Goal: Information Seeking & Learning: Learn about a topic

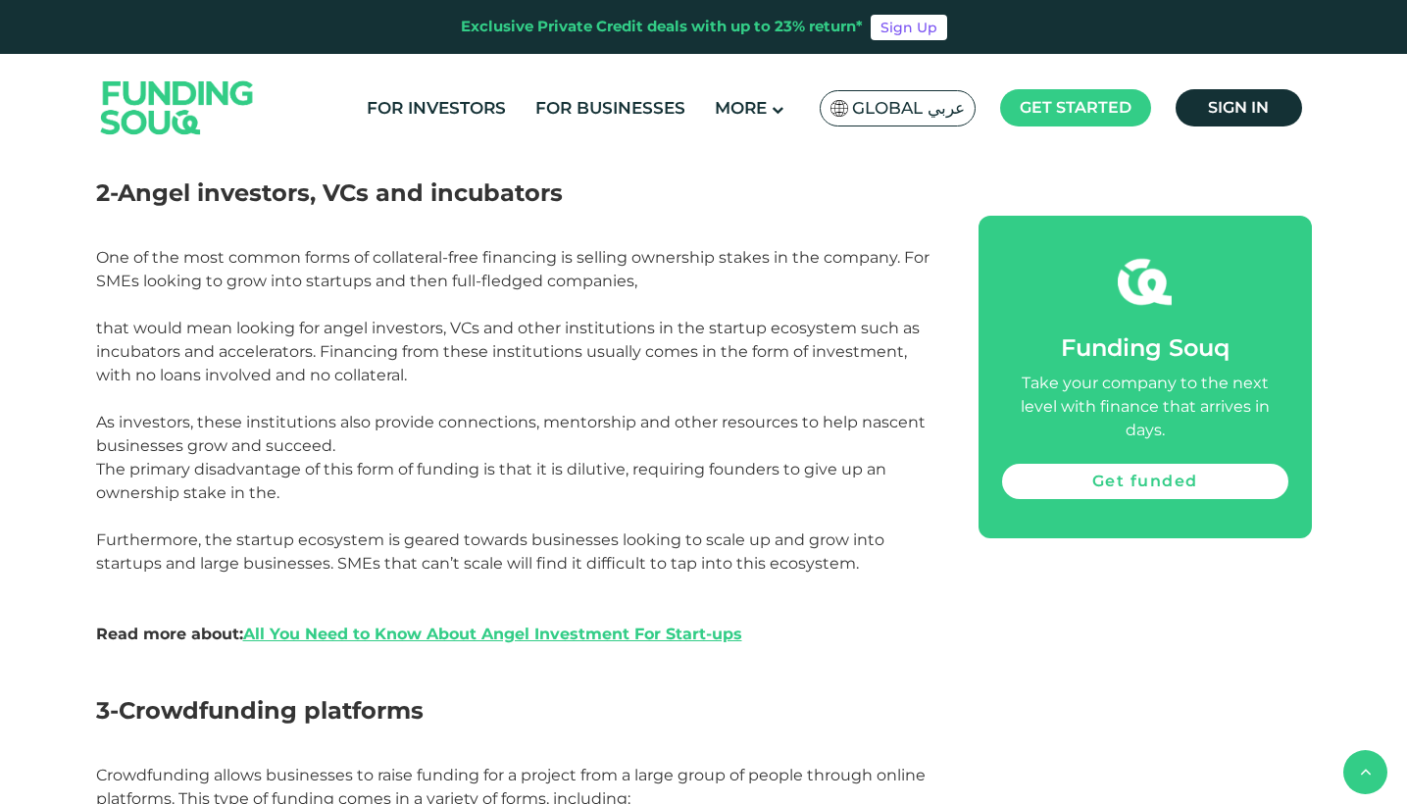
scroll to position [2100, 0]
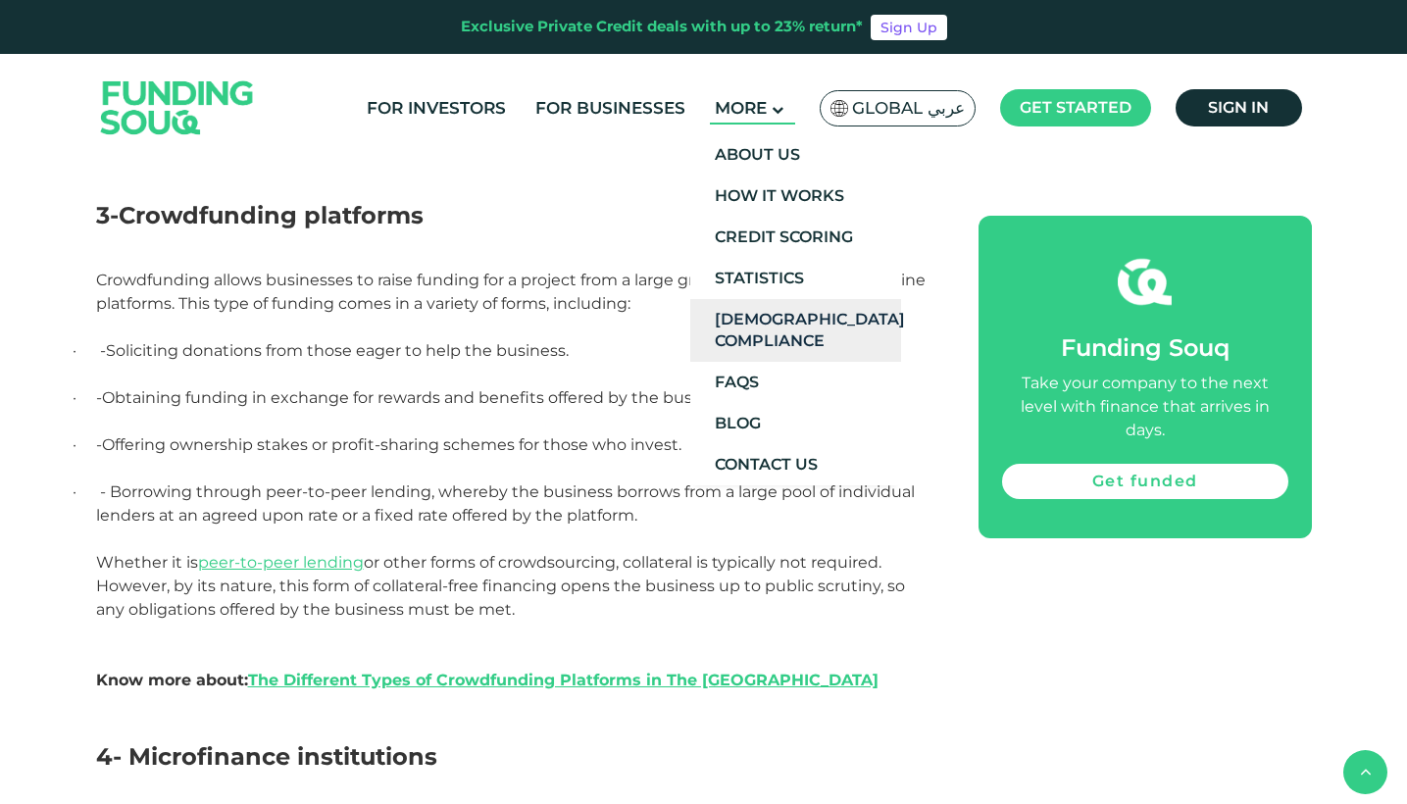
click at [785, 340] on link "[DEMOGRAPHIC_DATA] Compliance" at bounding box center [795, 330] width 211 height 63
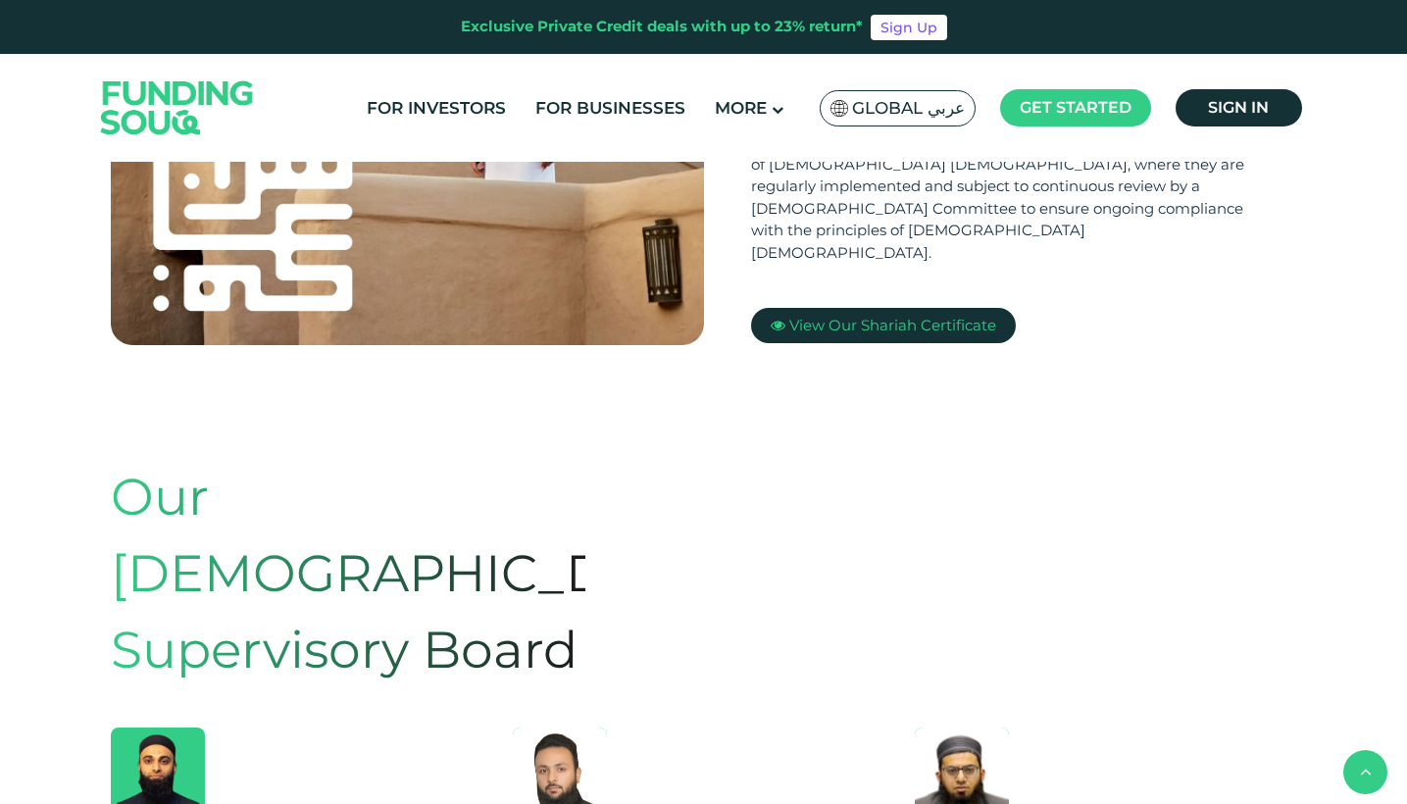
scroll to position [464, 0]
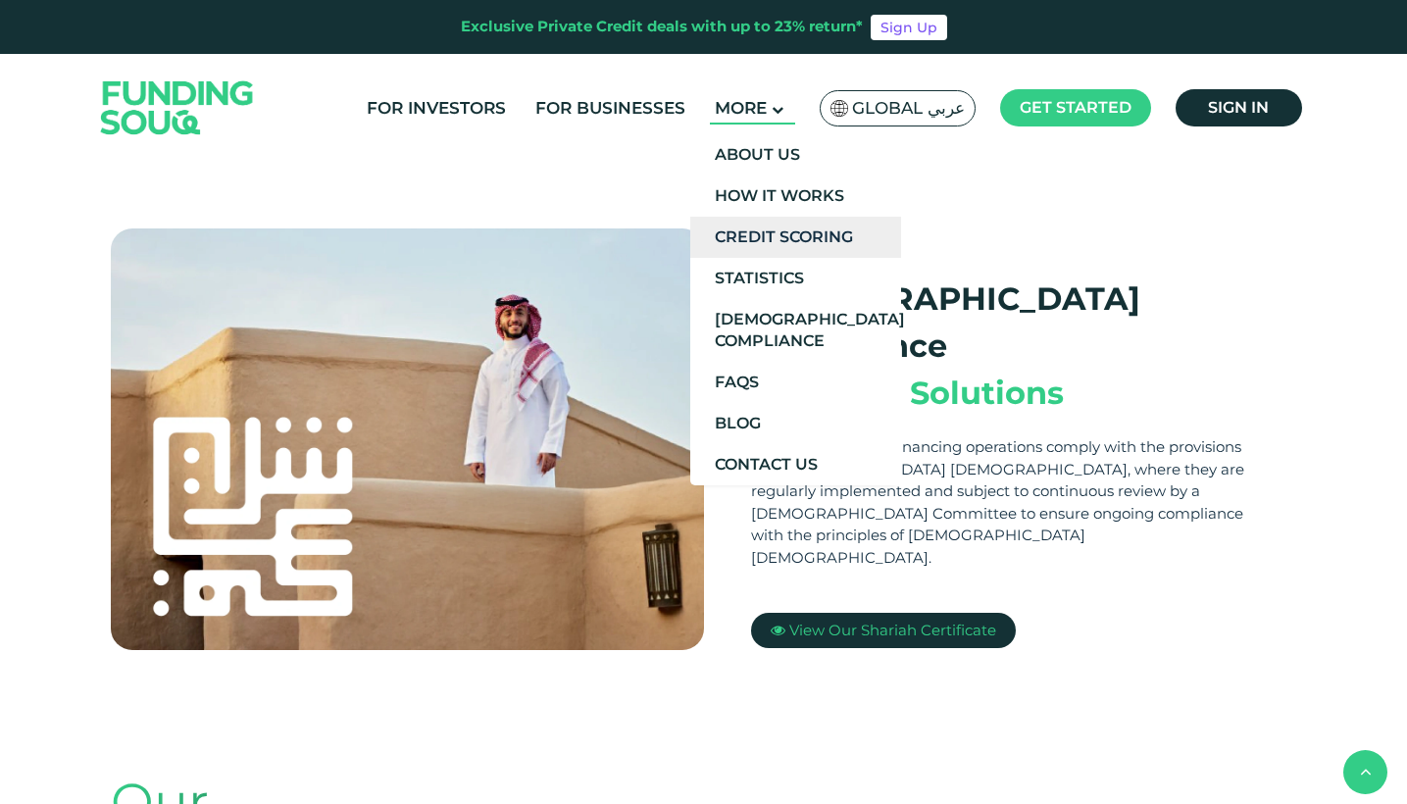
click at [756, 231] on link "Credit Scoring" at bounding box center [795, 237] width 211 height 41
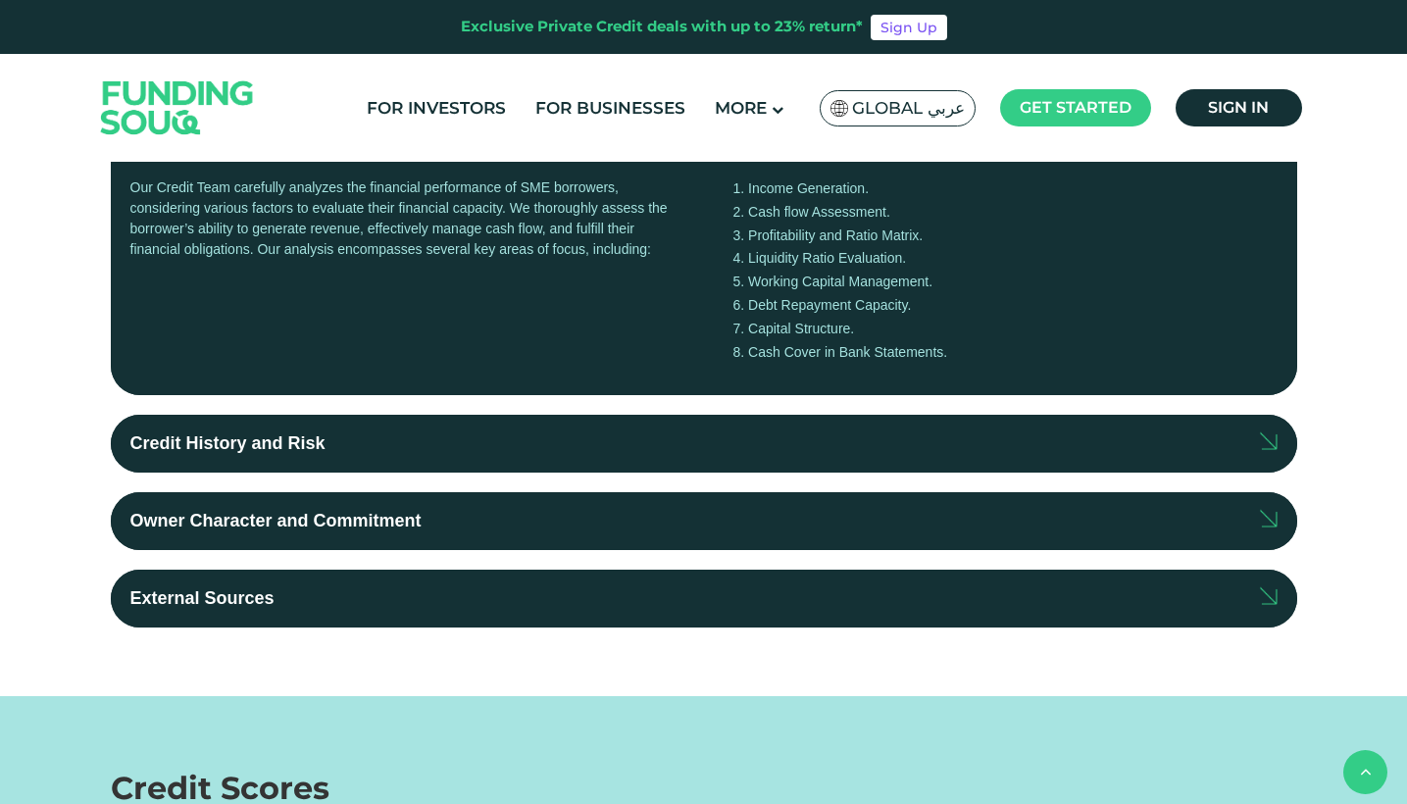
scroll to position [588, 0]
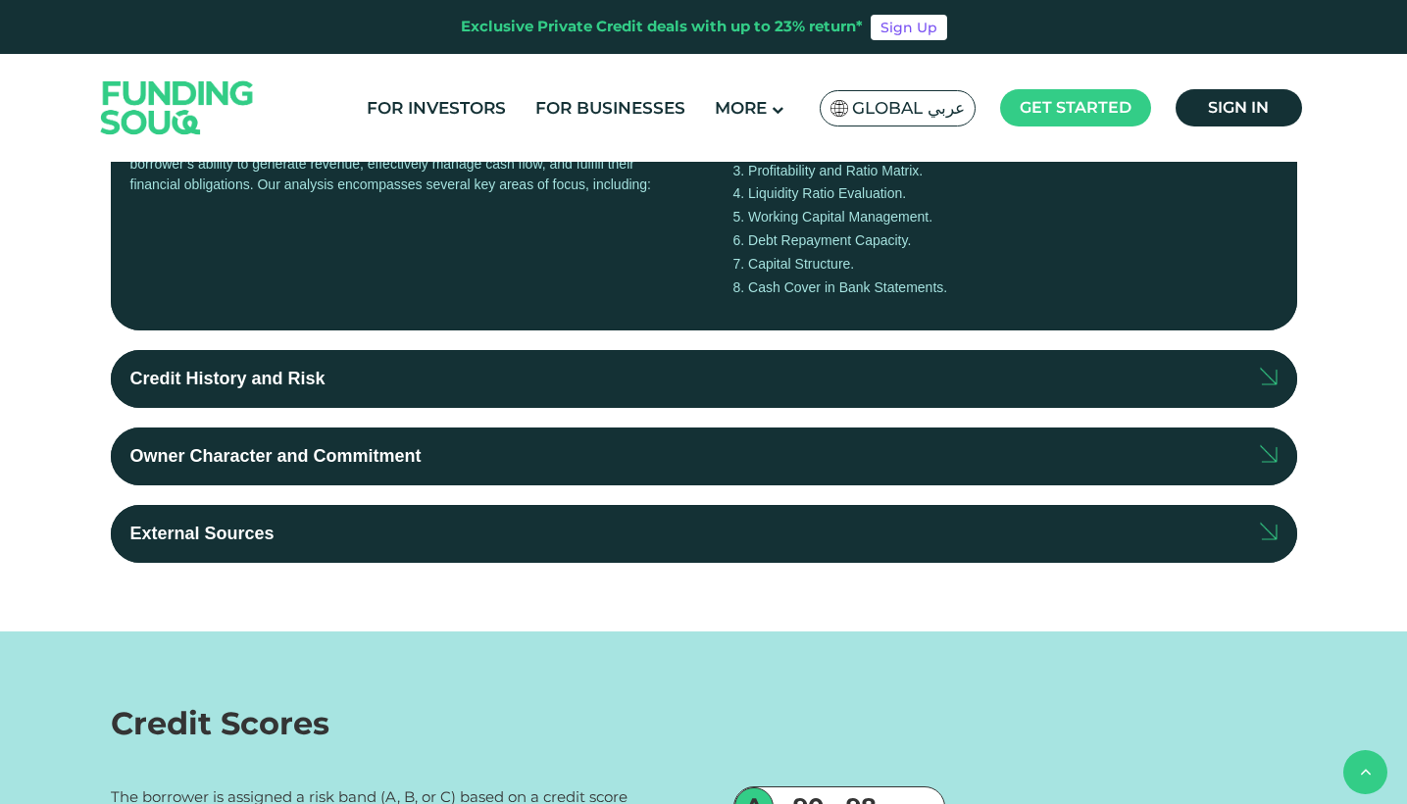
click at [391, 387] on label "Credit History and Risk" at bounding box center [704, 379] width 1186 height 58
click at [0, 0] on input "Credit History and Risk" at bounding box center [0, 0] width 0 height 0
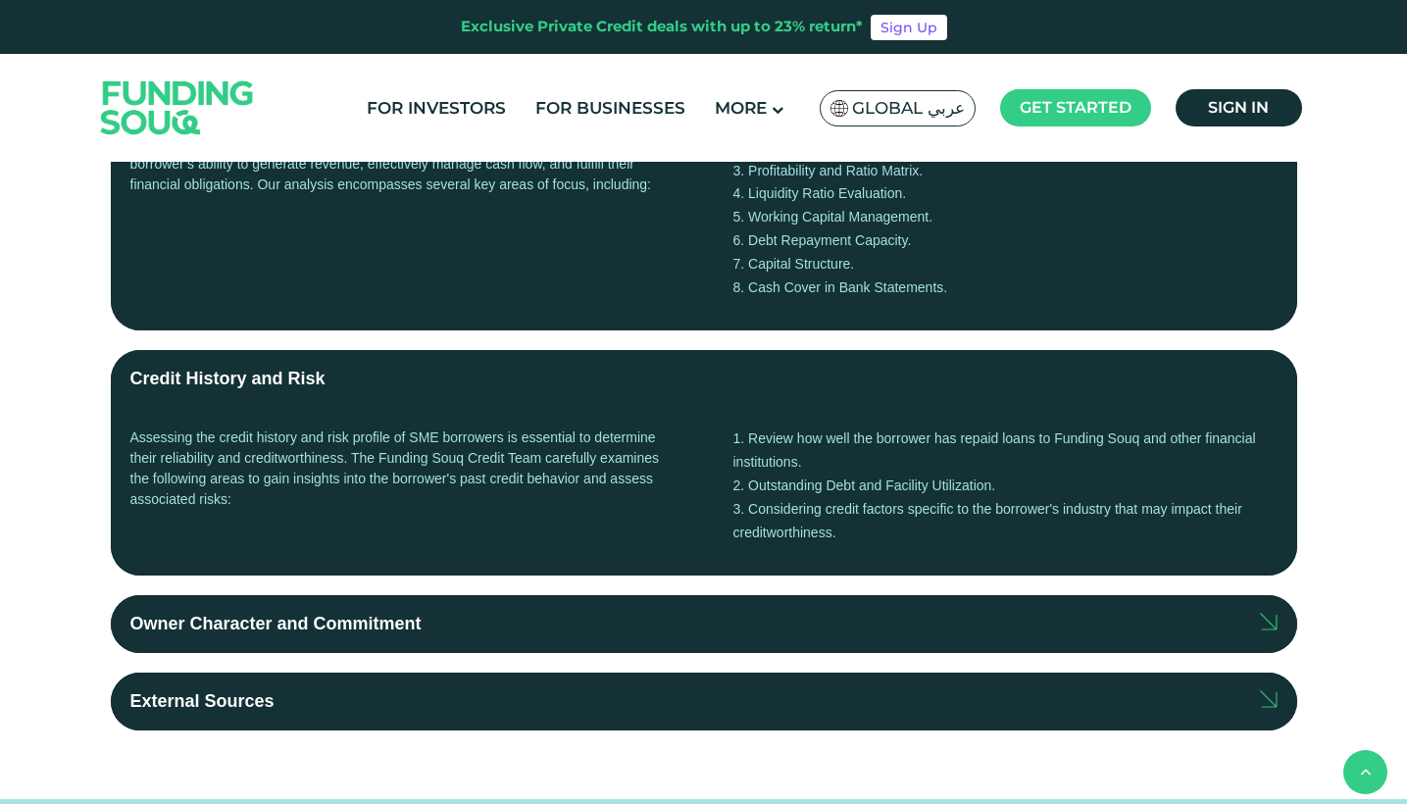
click at [612, 641] on label "Owner Character and Commitment" at bounding box center [704, 624] width 1186 height 58
click at [0, 0] on input "Owner Character and Commitment" at bounding box center [0, 0] width 0 height 0
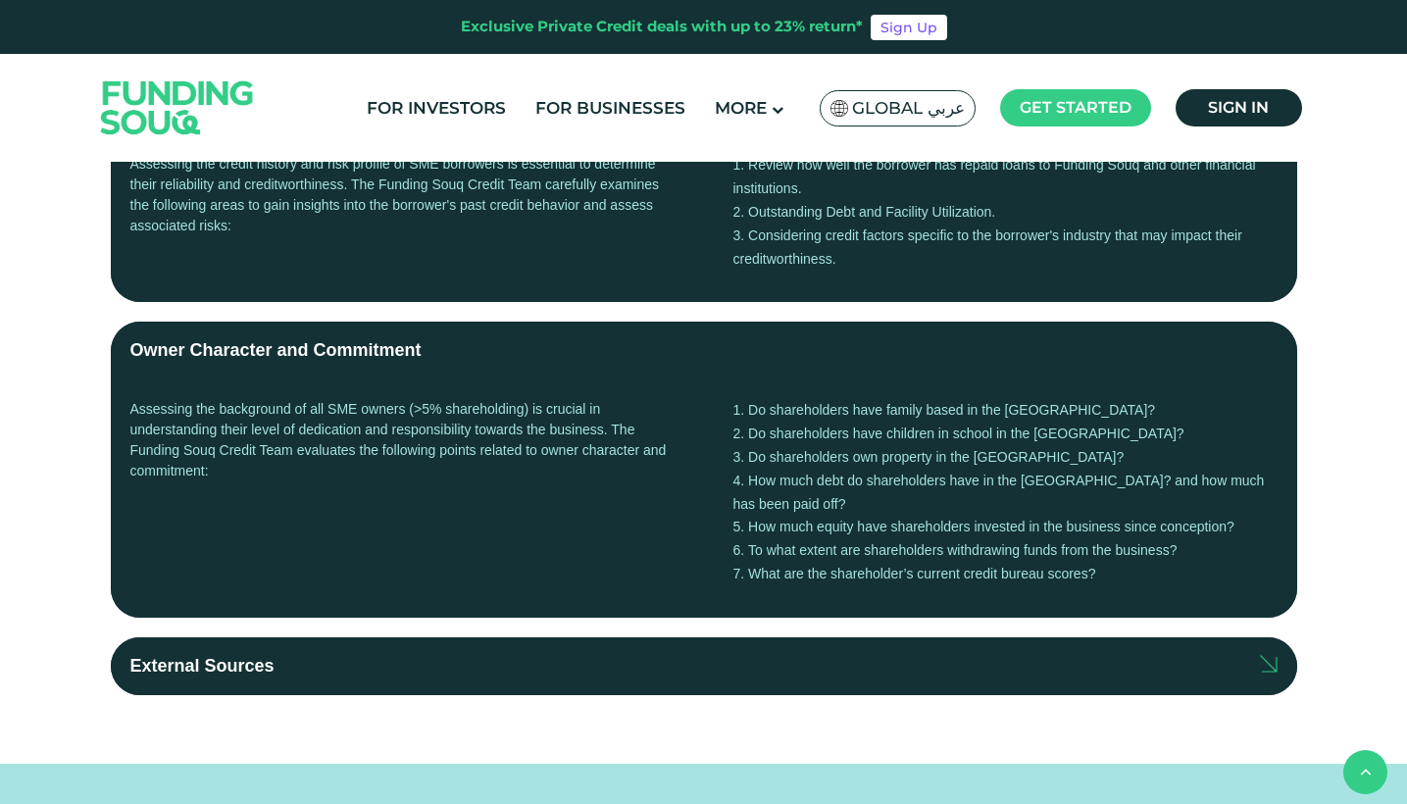
scroll to position [1041, 0]
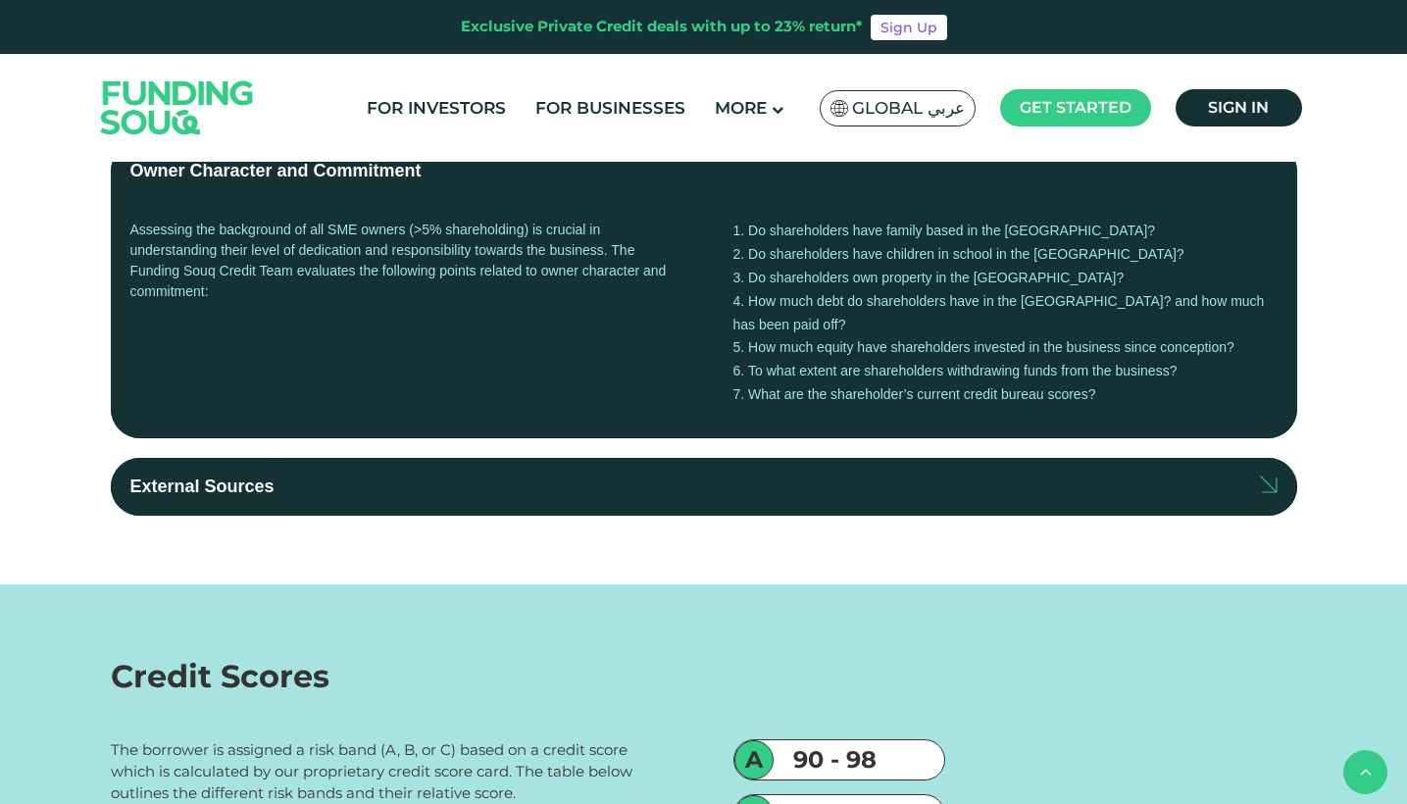
click at [751, 458] on label "External Sources" at bounding box center [704, 487] width 1186 height 58
click at [0, 0] on input "External Sources" at bounding box center [0, 0] width 0 height 0
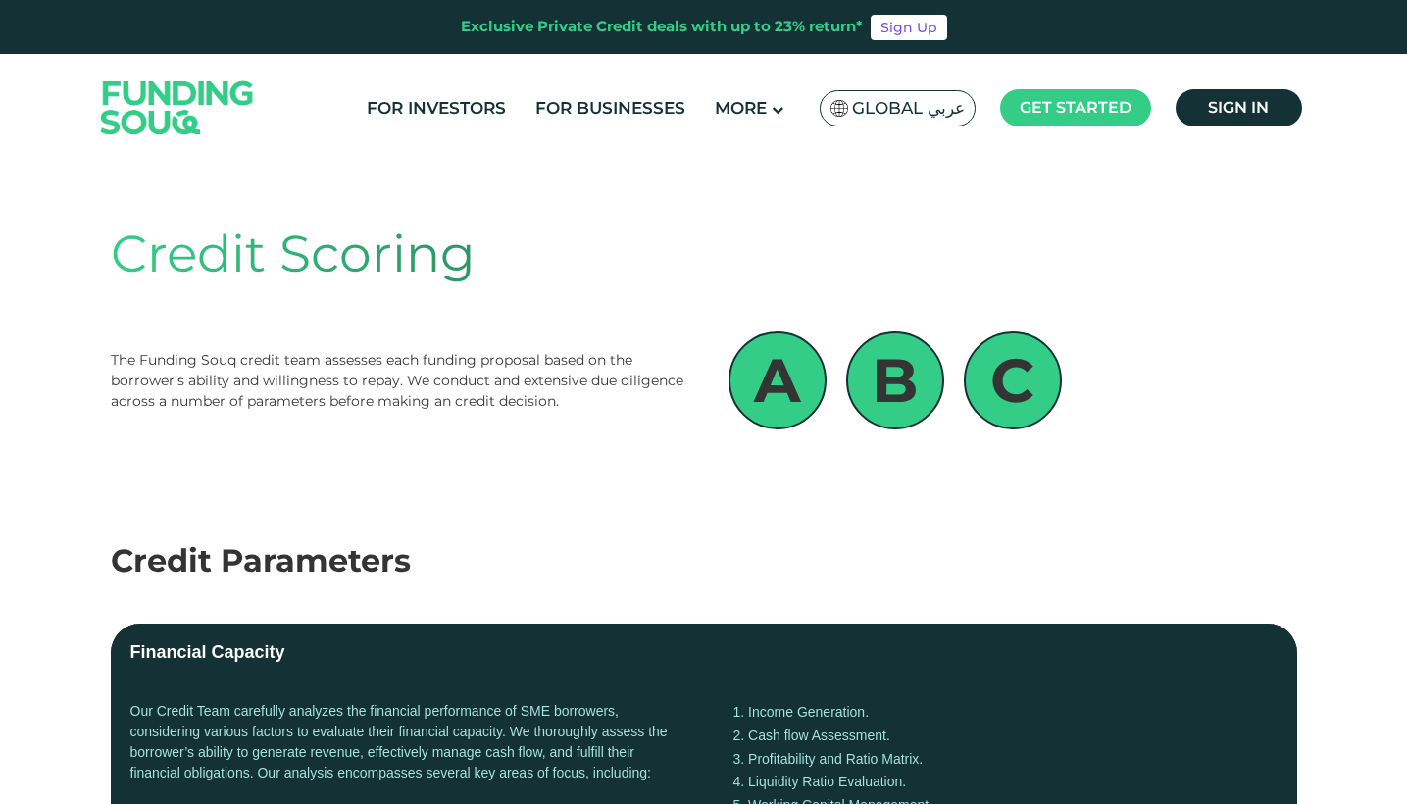
scroll to position [0, 0]
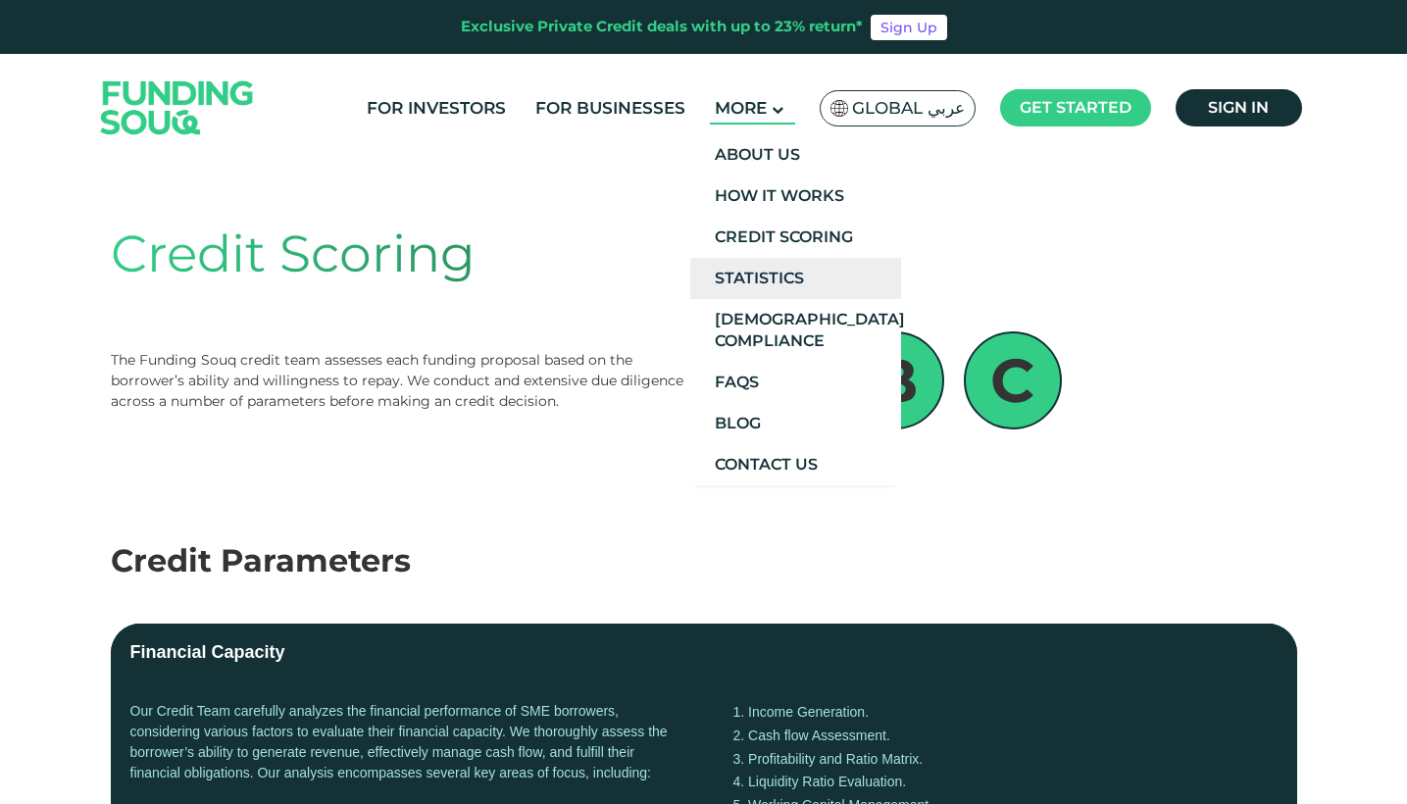
click at [784, 284] on link "Statistics" at bounding box center [795, 278] width 211 height 41
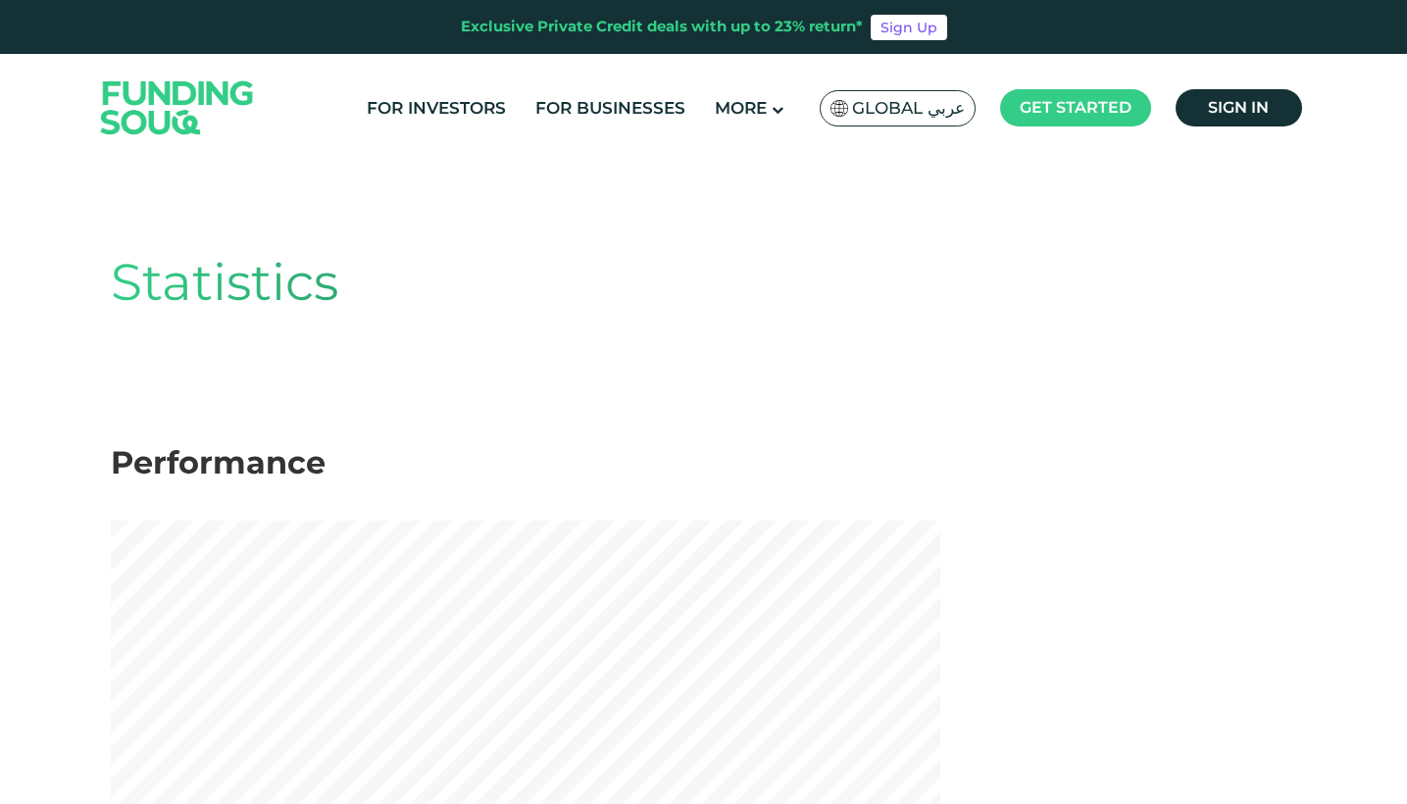
scroll to position [15, 0]
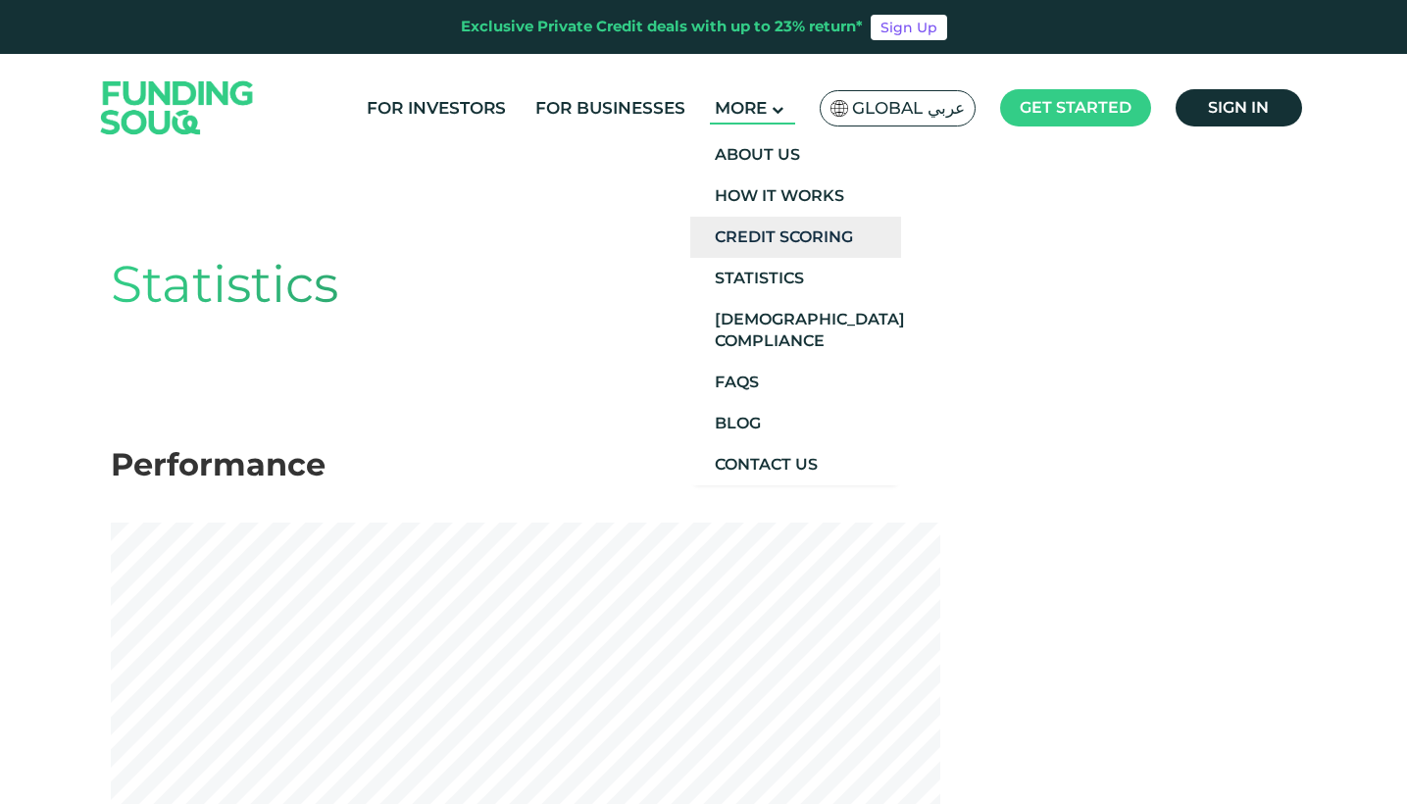
click at [791, 254] on link "Credit Scoring" at bounding box center [795, 237] width 211 height 41
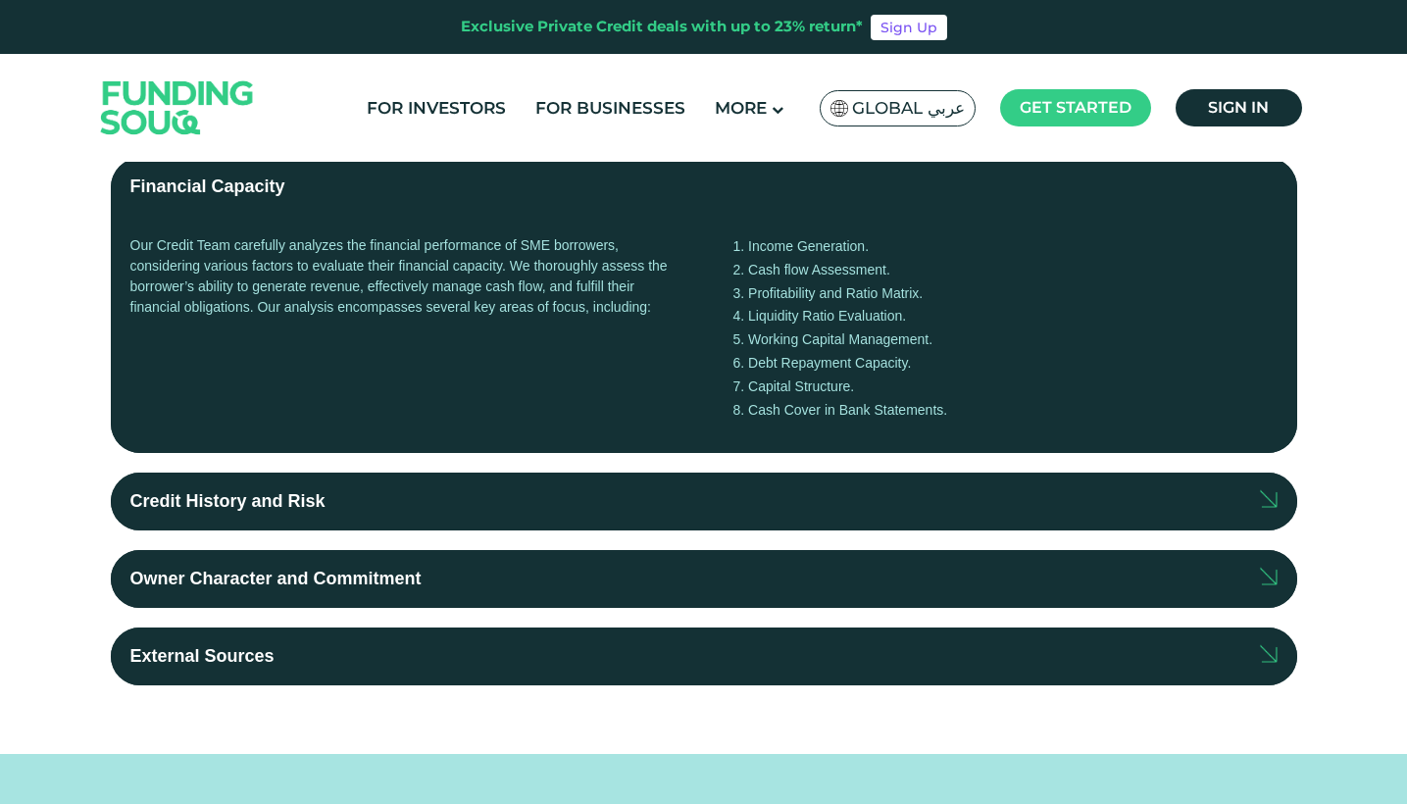
scroll to position [478, 0]
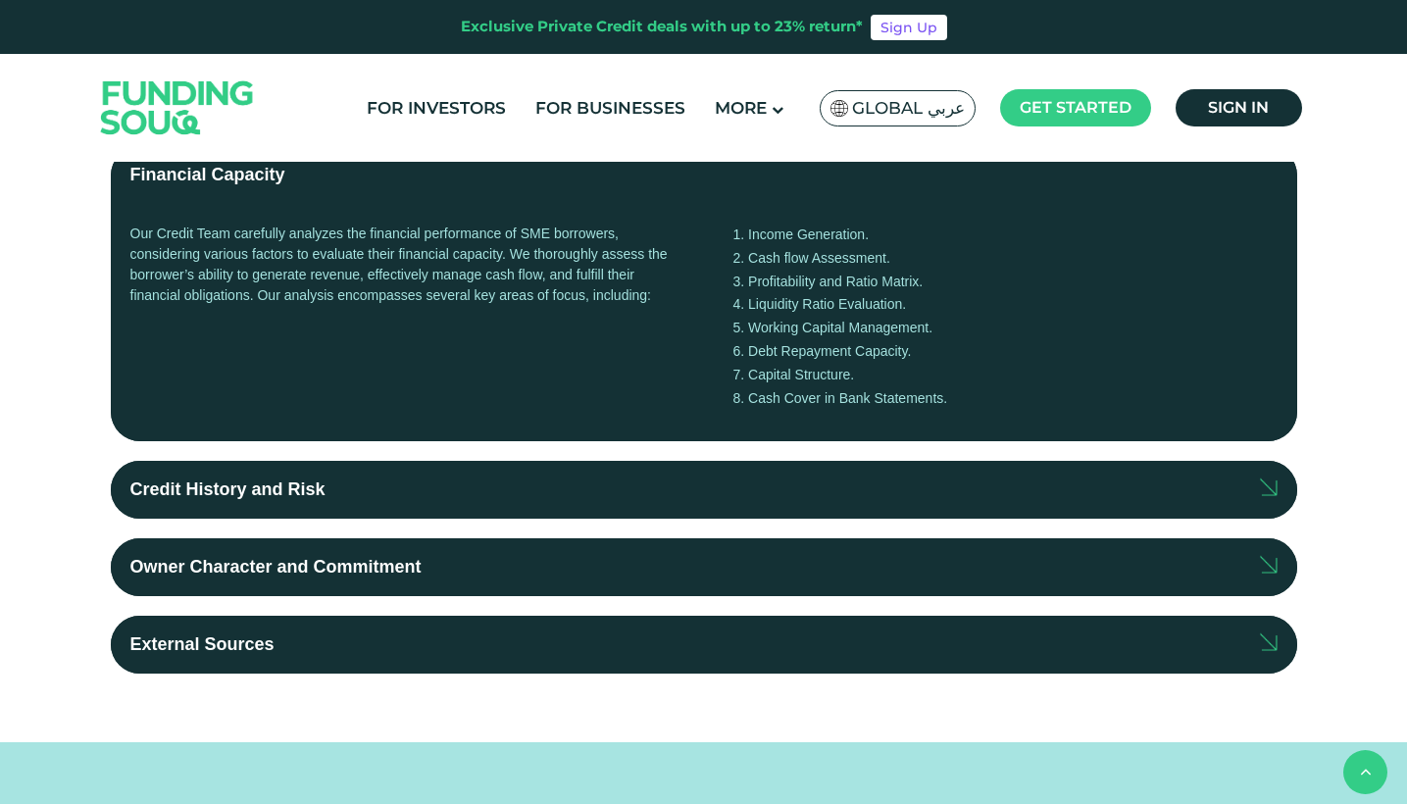
click at [529, 471] on label "Credit History and Risk" at bounding box center [704, 490] width 1186 height 58
click at [0, 0] on input "Credit History and Risk" at bounding box center [0, 0] width 0 height 0
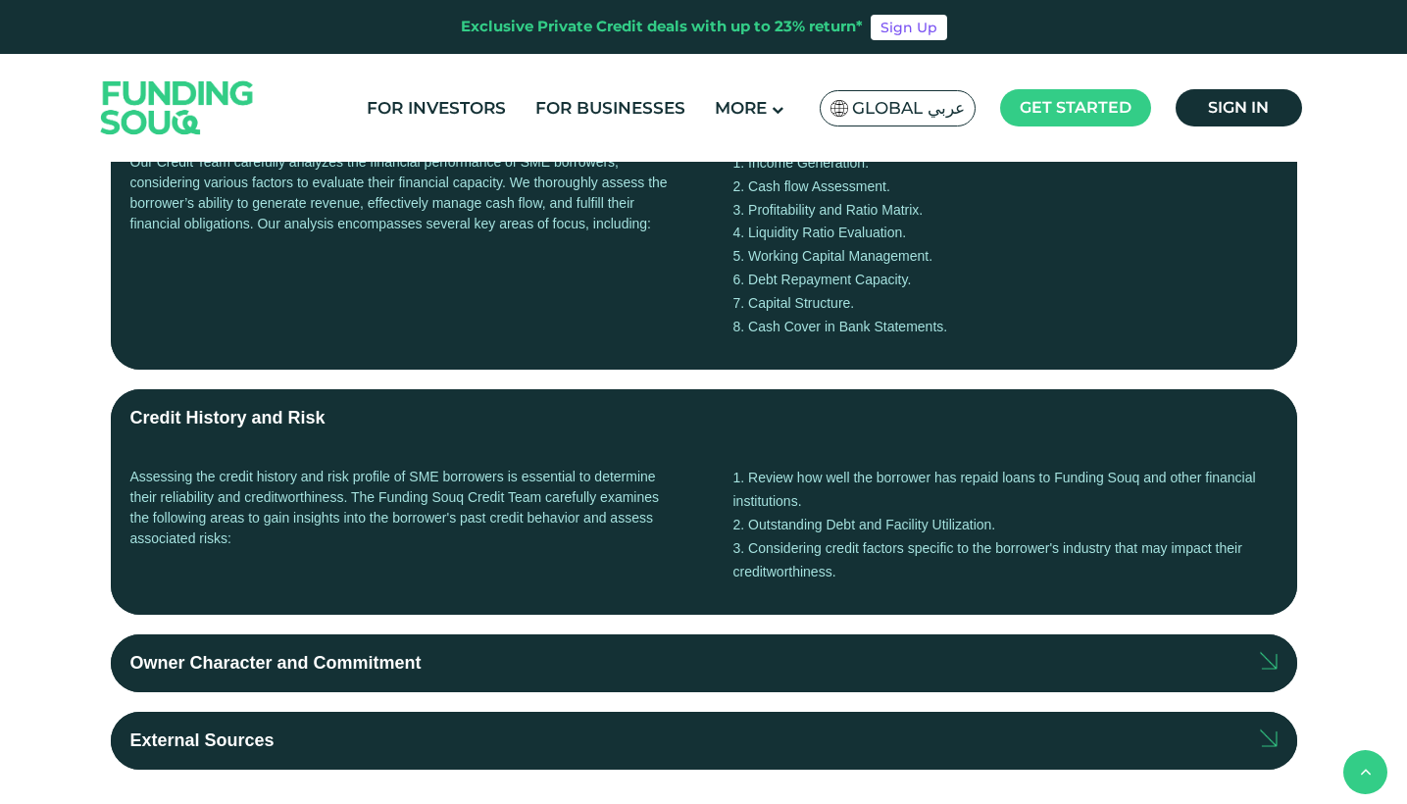
scroll to position [673, 0]
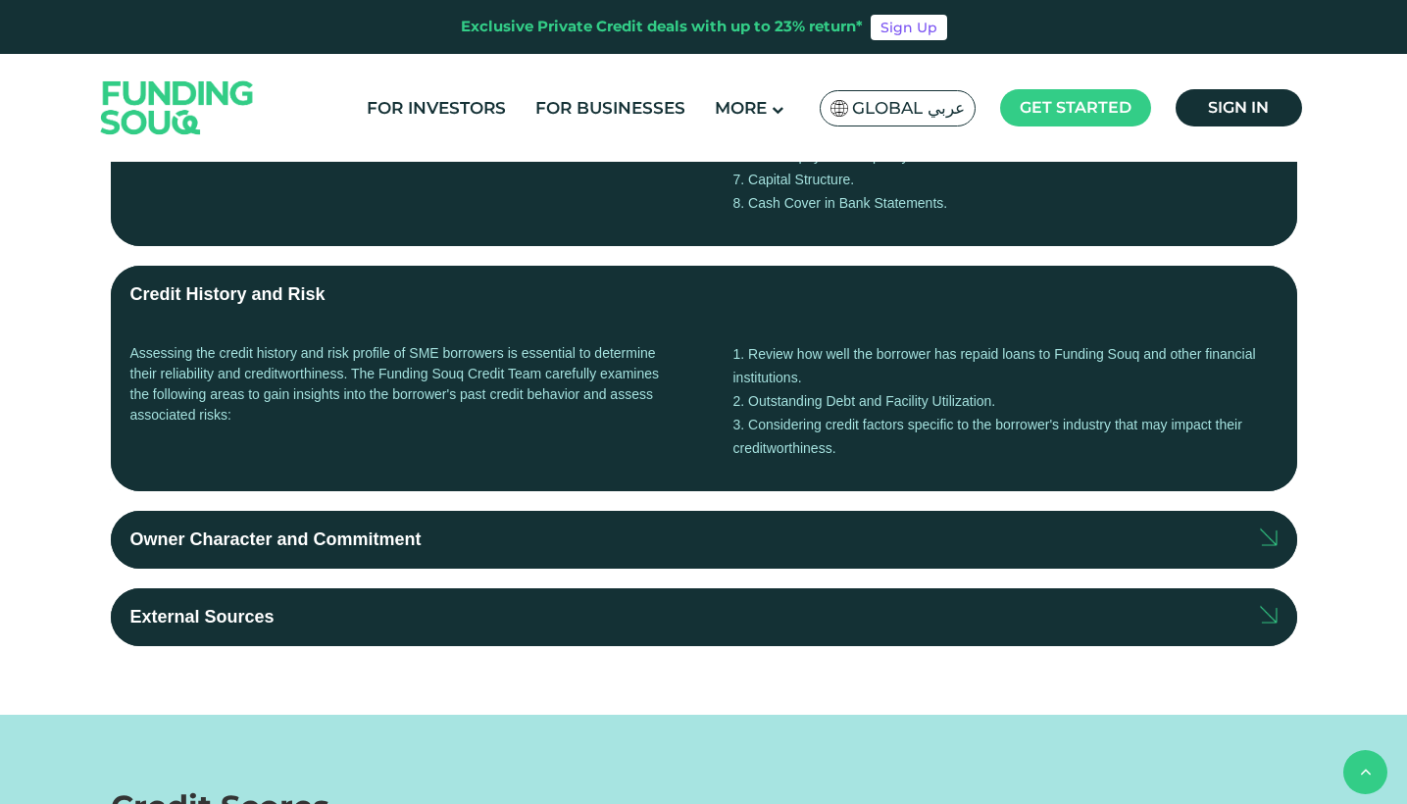
click at [460, 536] on label "Owner Character and Commitment" at bounding box center [704, 540] width 1186 height 58
click at [0, 0] on input "Owner Character and Commitment" at bounding box center [0, 0] width 0 height 0
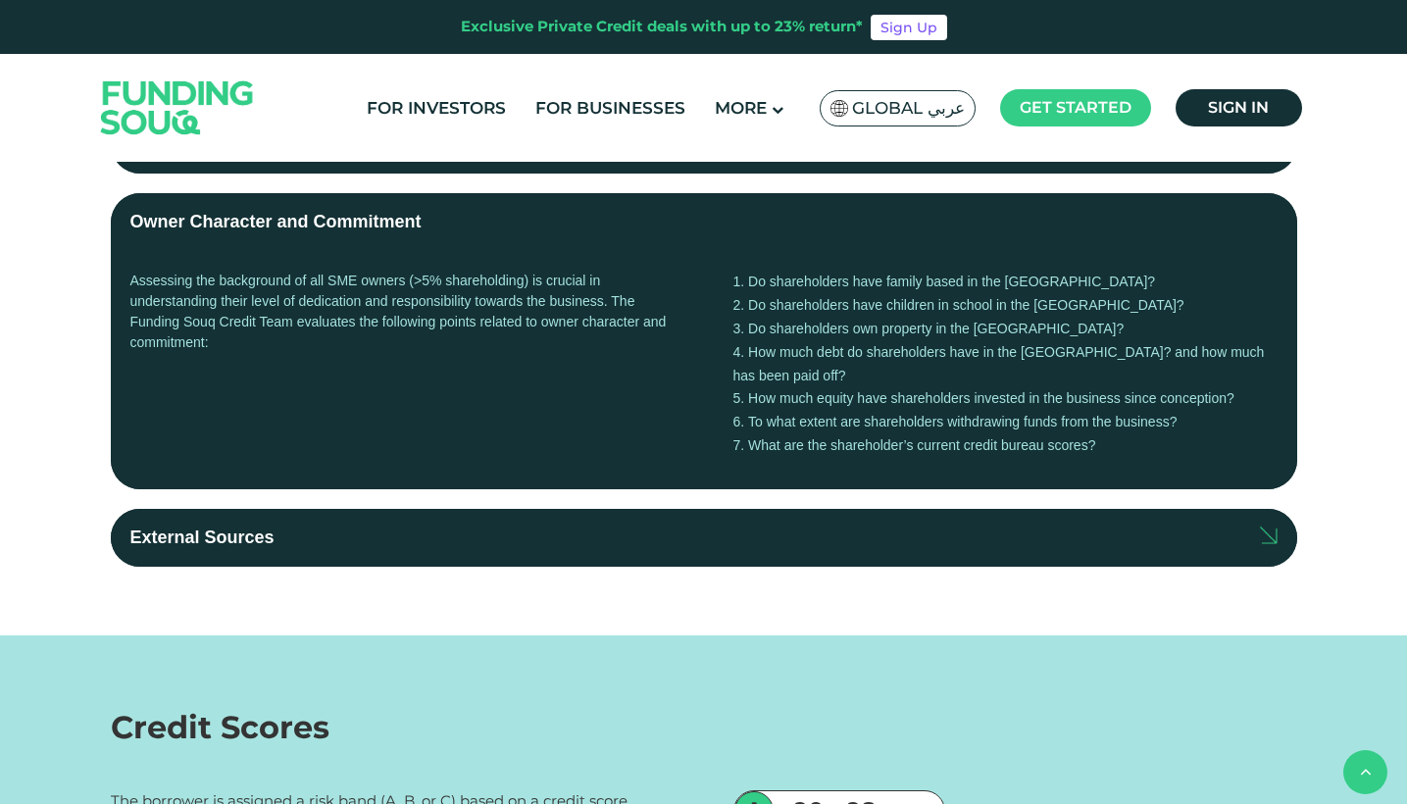
scroll to position [1073, 0]
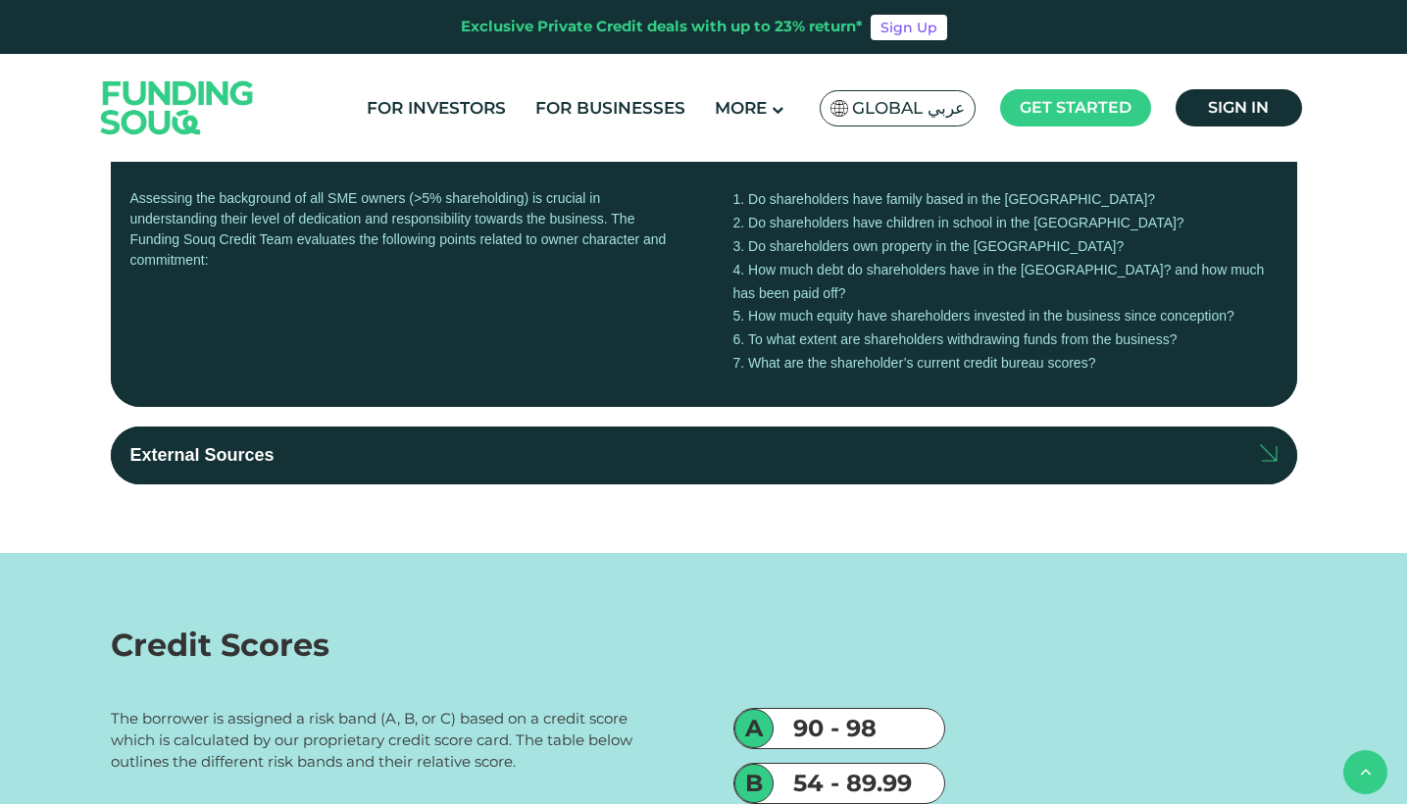
click at [568, 451] on label "External Sources" at bounding box center [704, 456] width 1186 height 58
click at [0, 0] on input "External Sources" at bounding box center [0, 0] width 0 height 0
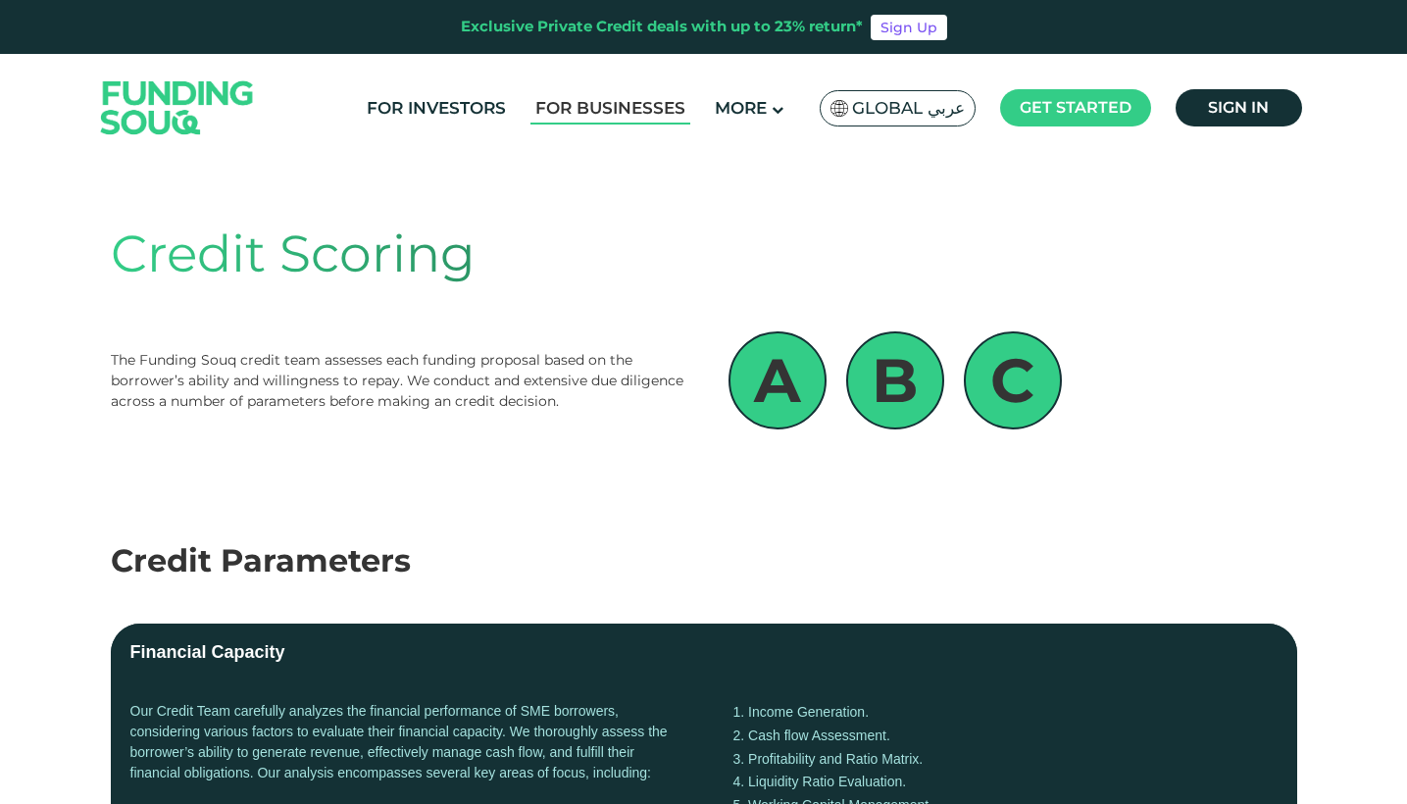
scroll to position [0, 0]
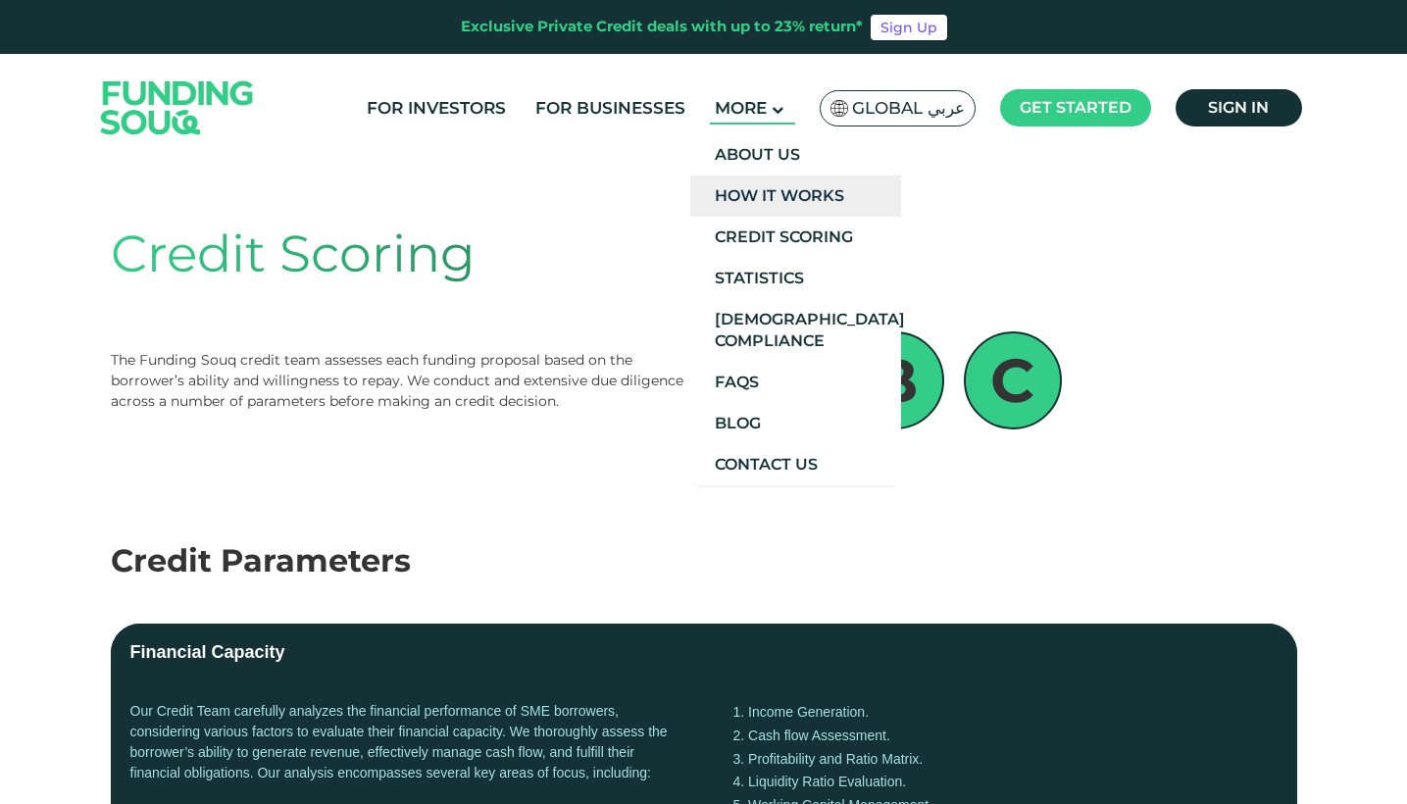
click at [830, 202] on link "How It Works" at bounding box center [795, 196] width 211 height 41
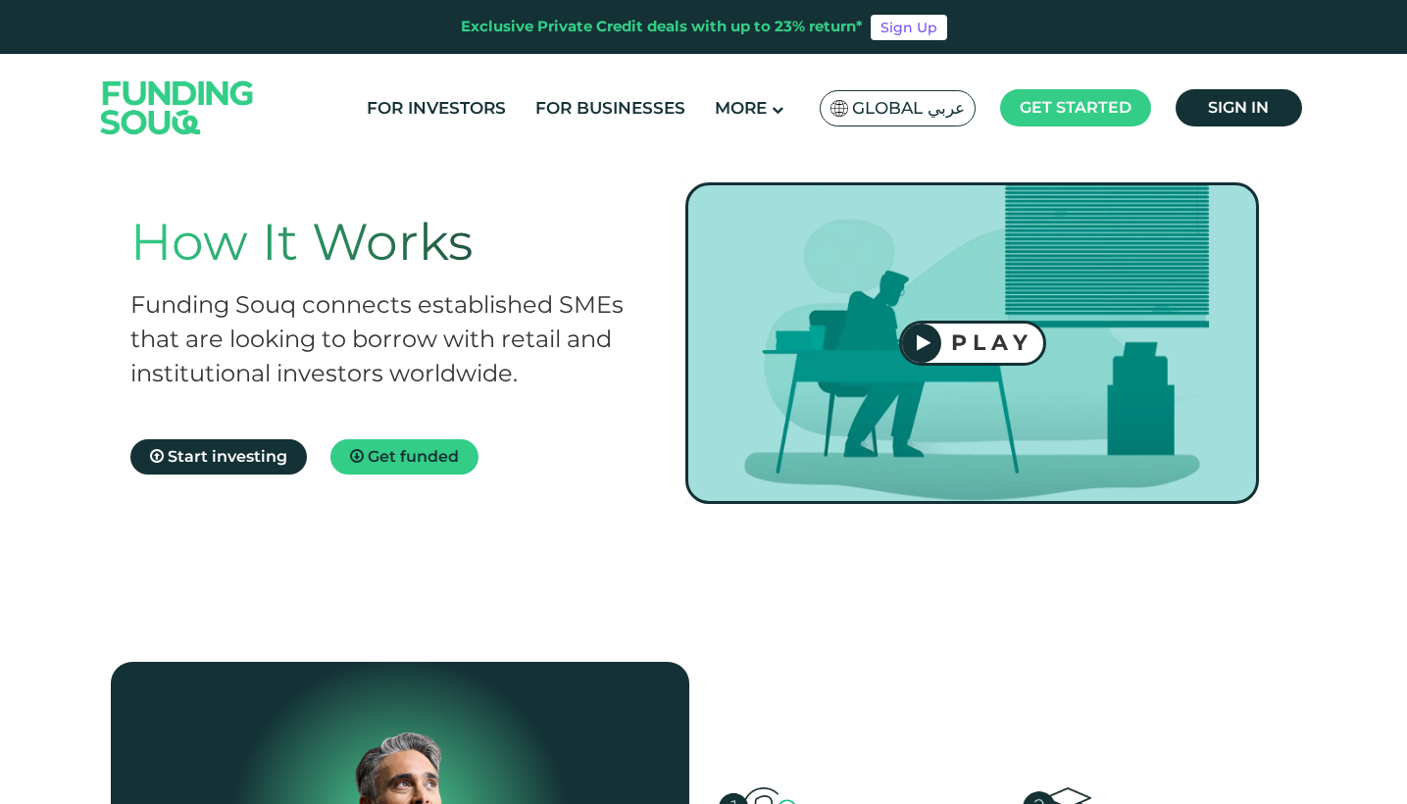
scroll to position [173, 0]
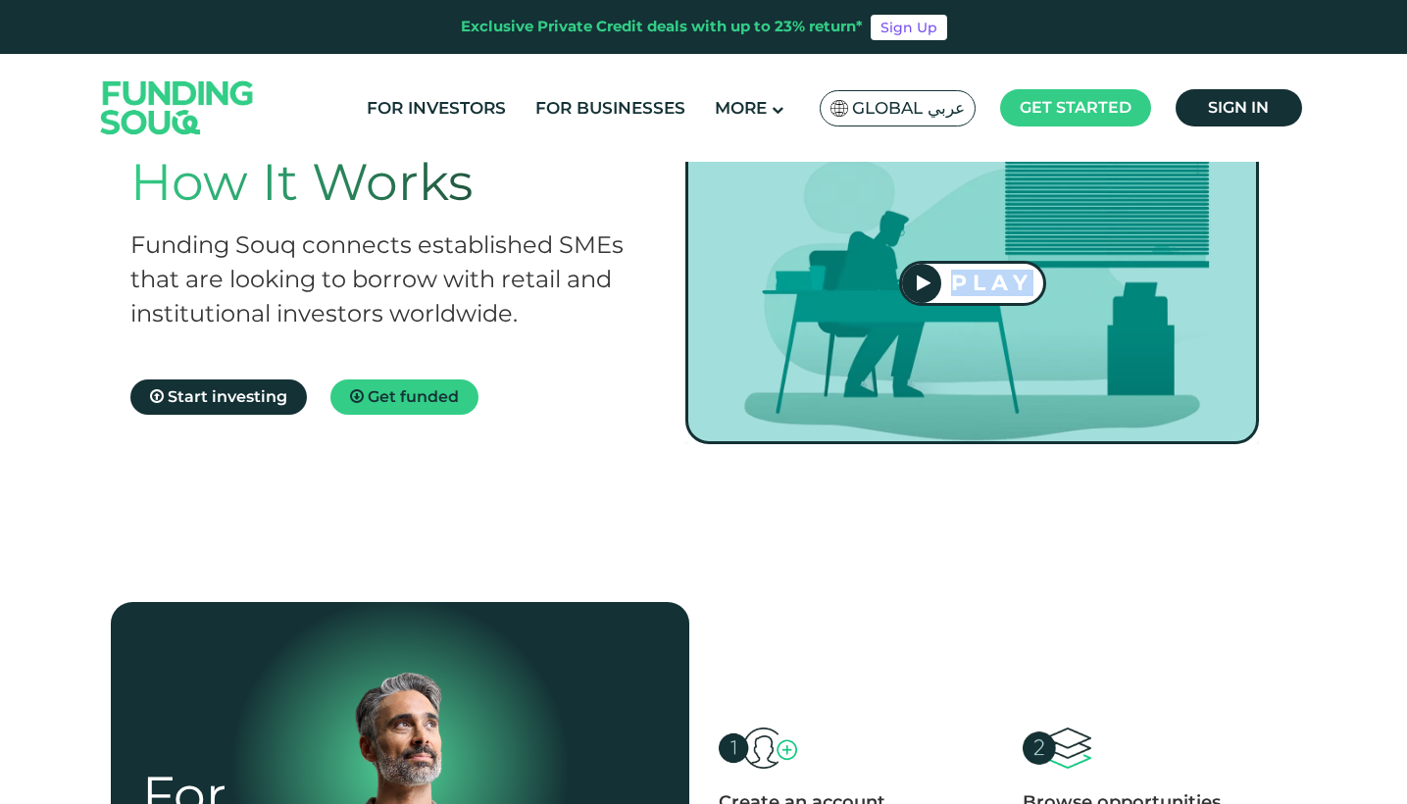
click at [931, 278] on div at bounding box center [921, 283] width 39 height 39
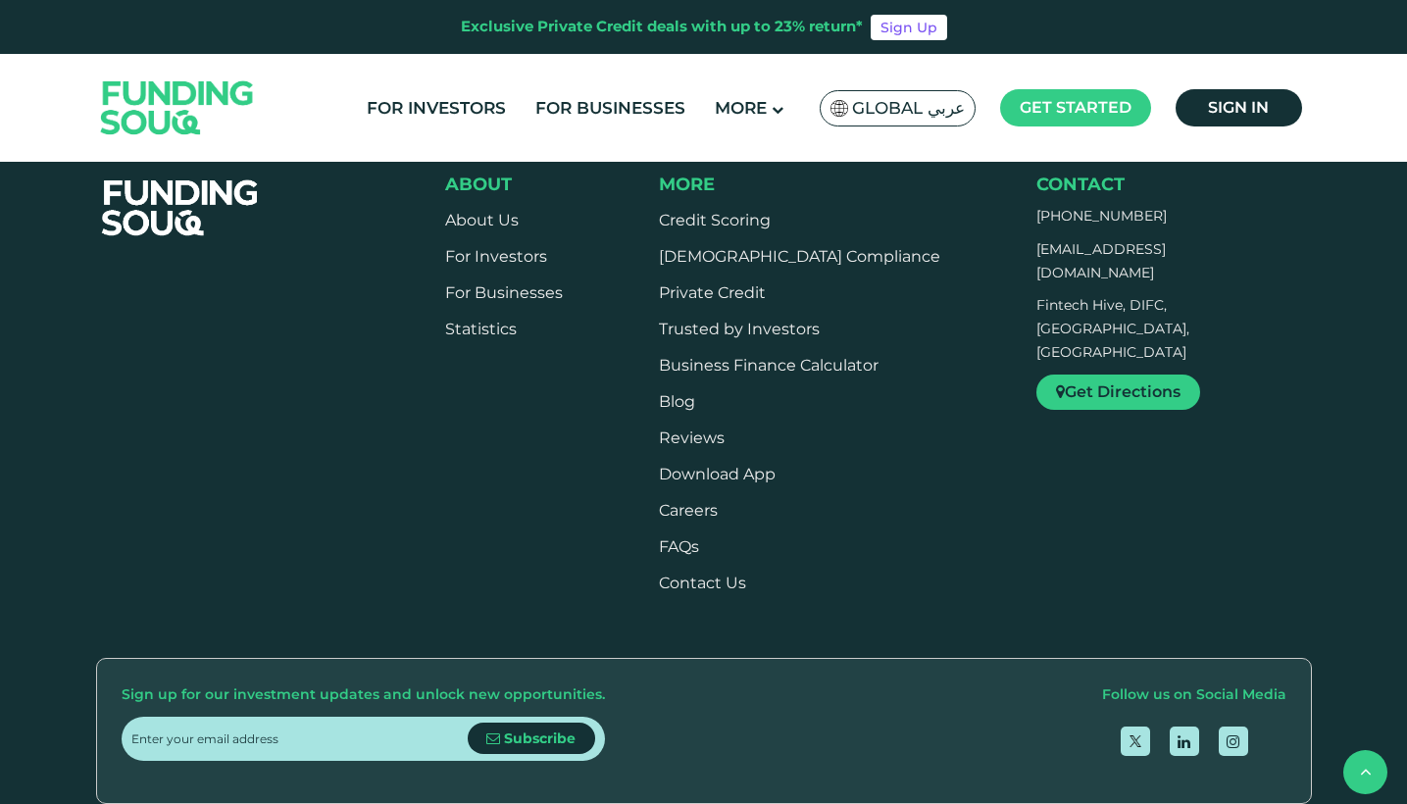
scroll to position [2319, 0]
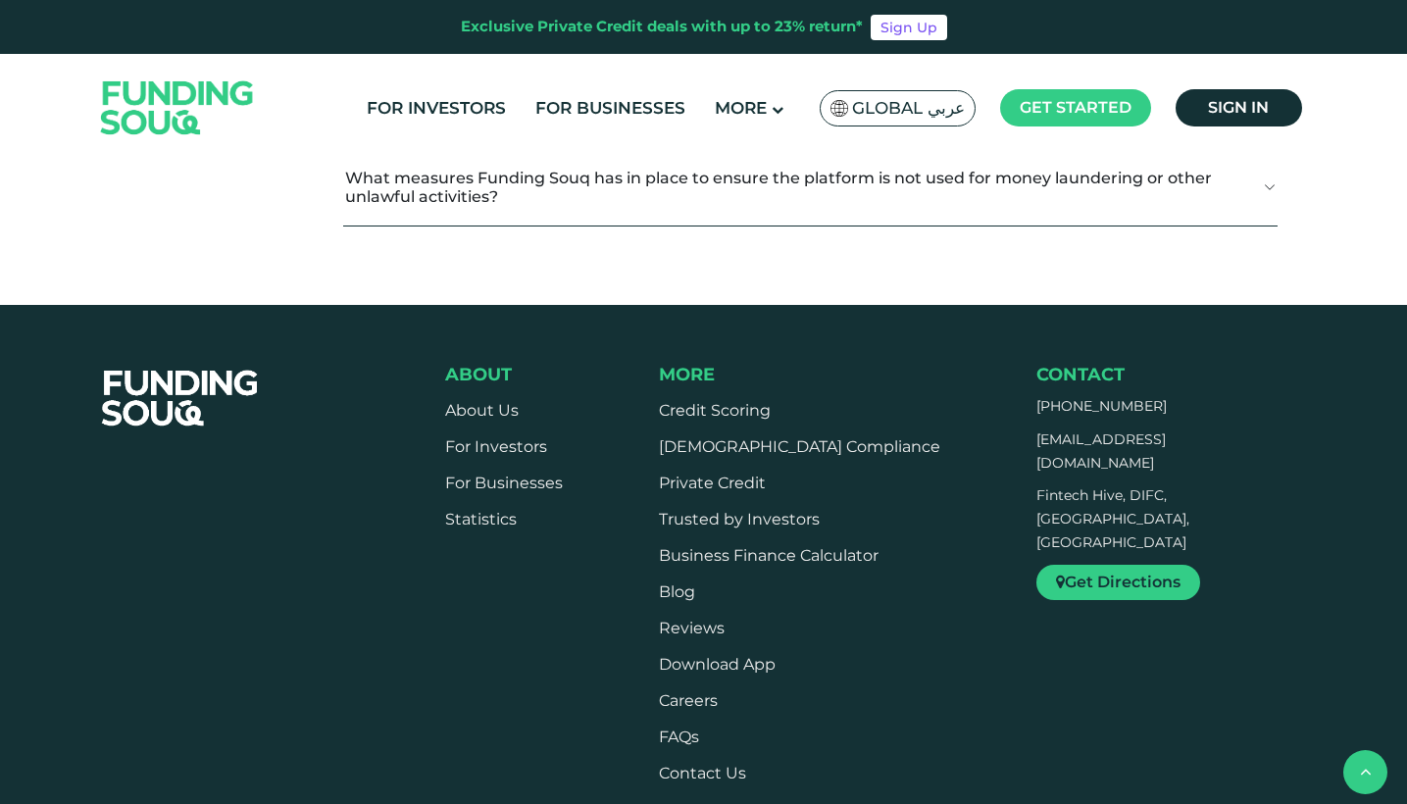
scroll to position [2782, 0]
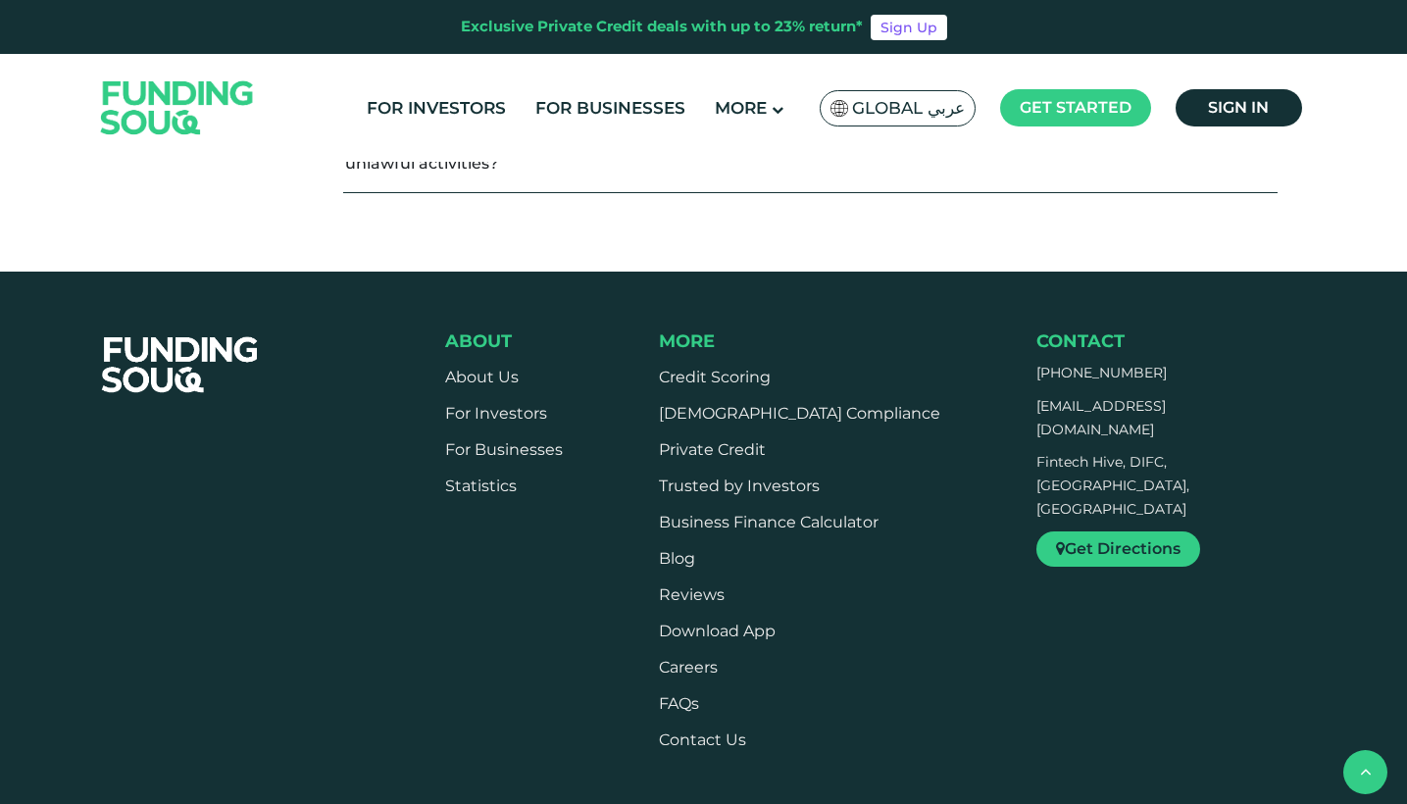
click at [795, 36] on button "Does Funding Souq operate as a regulated entity and under what law does it oper…" at bounding box center [809, 7] width 933 height 58
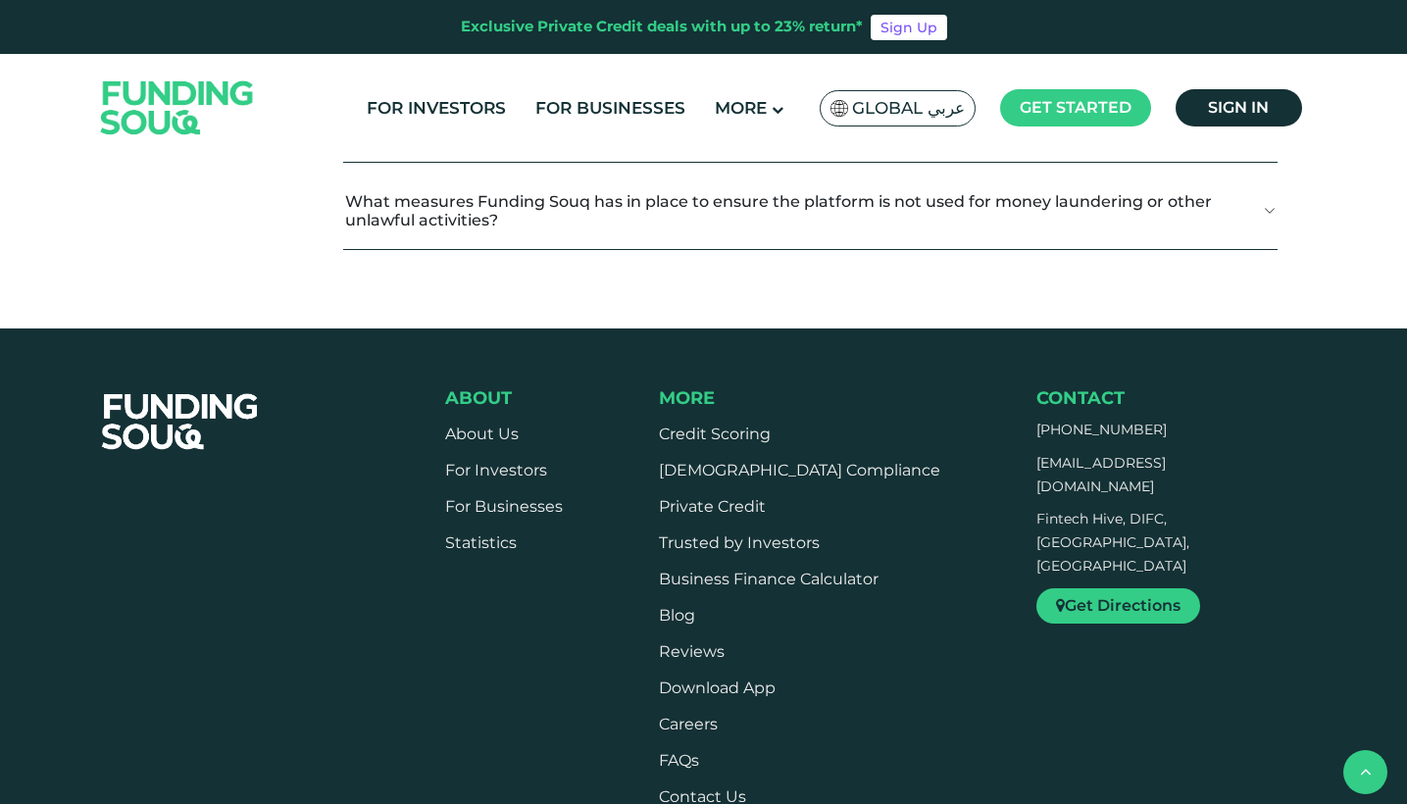
click at [795, 36] on button "Does Funding Souq operate as a regulated entity and under what law does it oper…" at bounding box center [809, 7] width 933 height 58
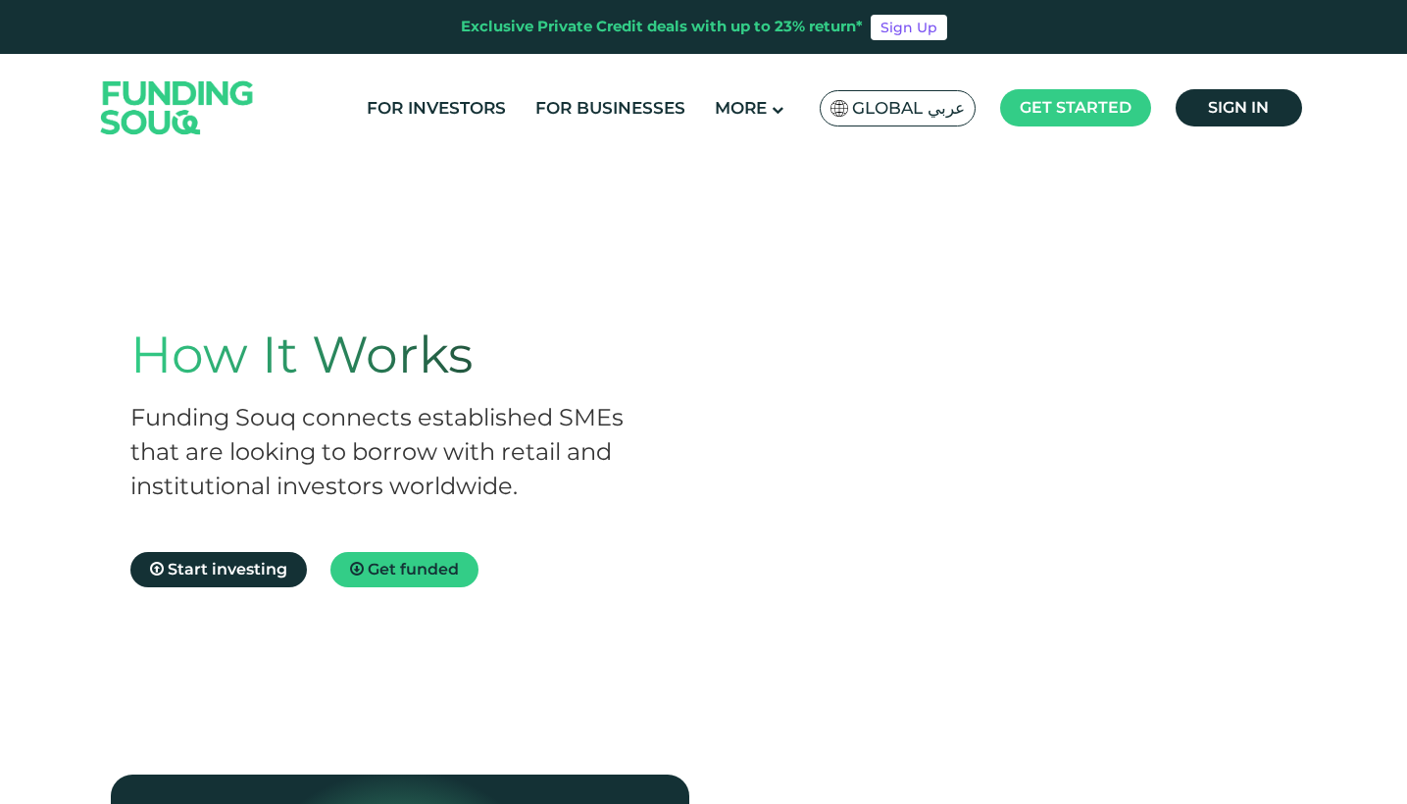
scroll to position [0, 0]
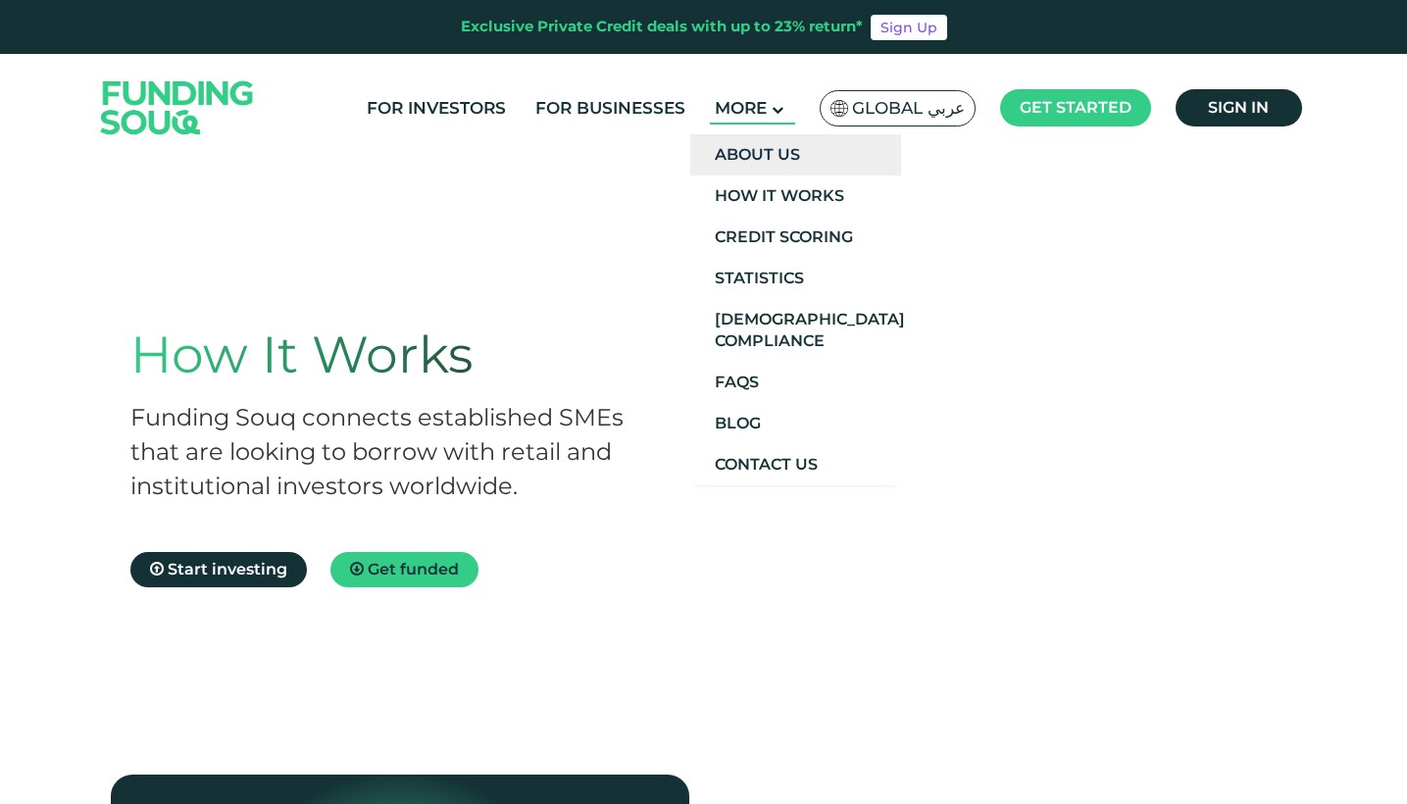
click at [836, 157] on link "About Us" at bounding box center [795, 154] width 211 height 41
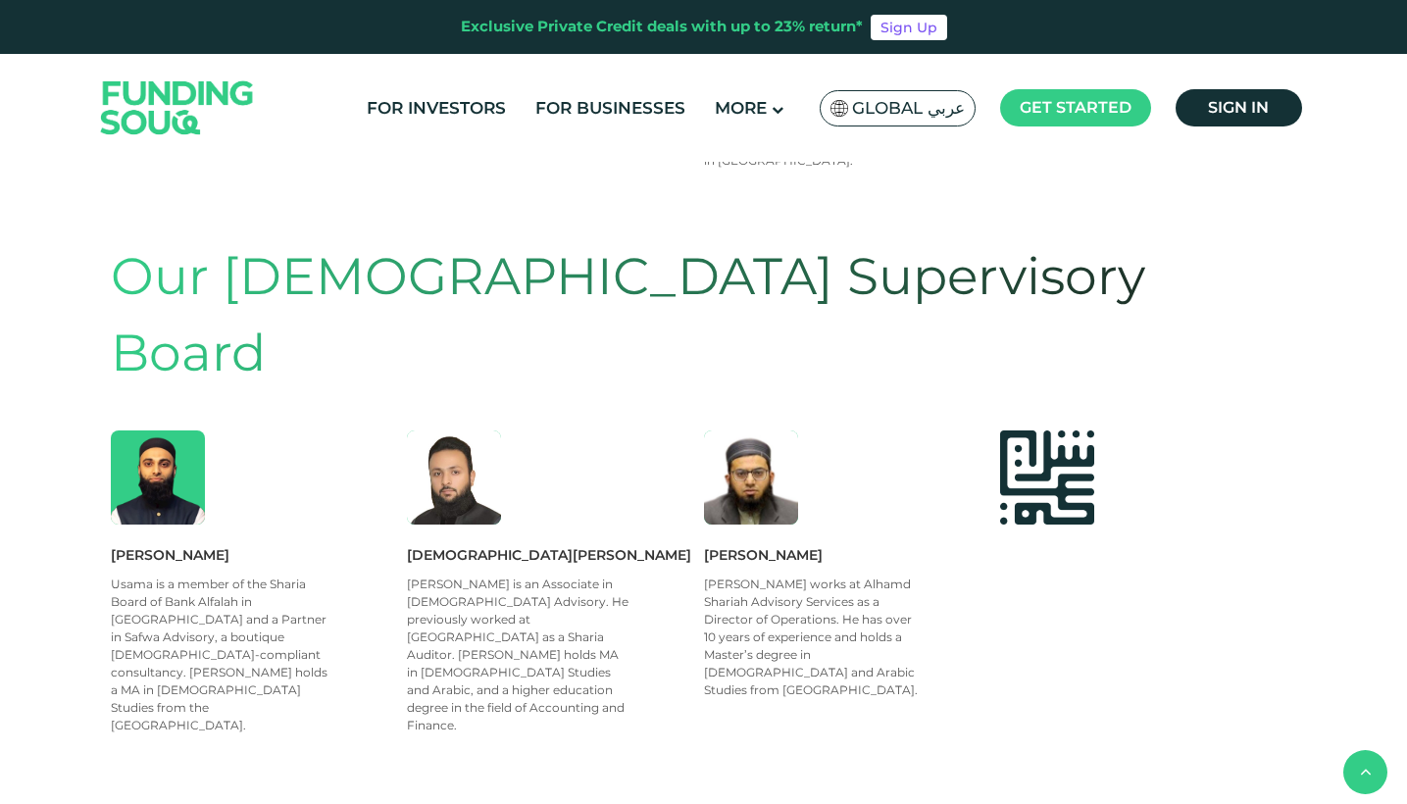
scroll to position [688, 0]
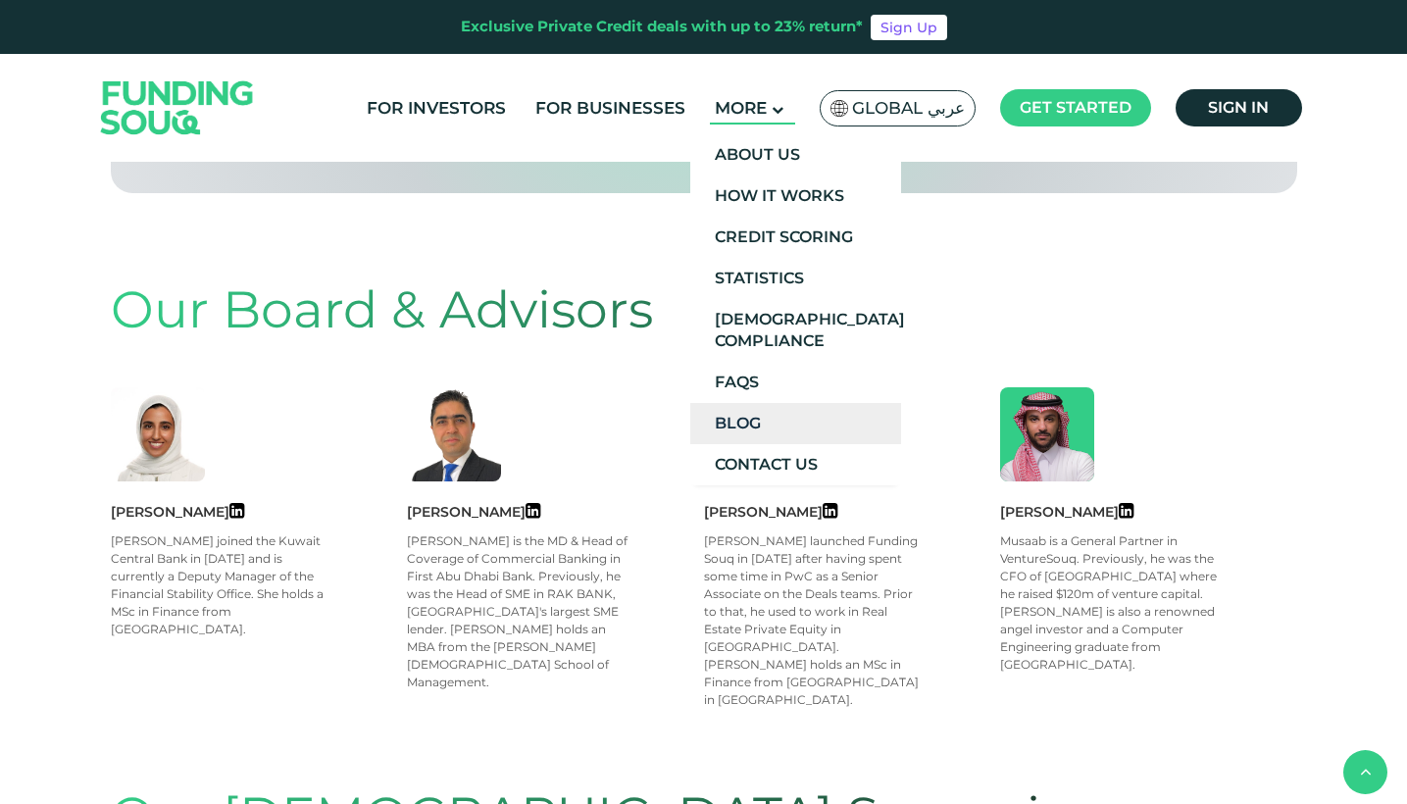
click at [751, 413] on link "Blog" at bounding box center [795, 423] width 211 height 41
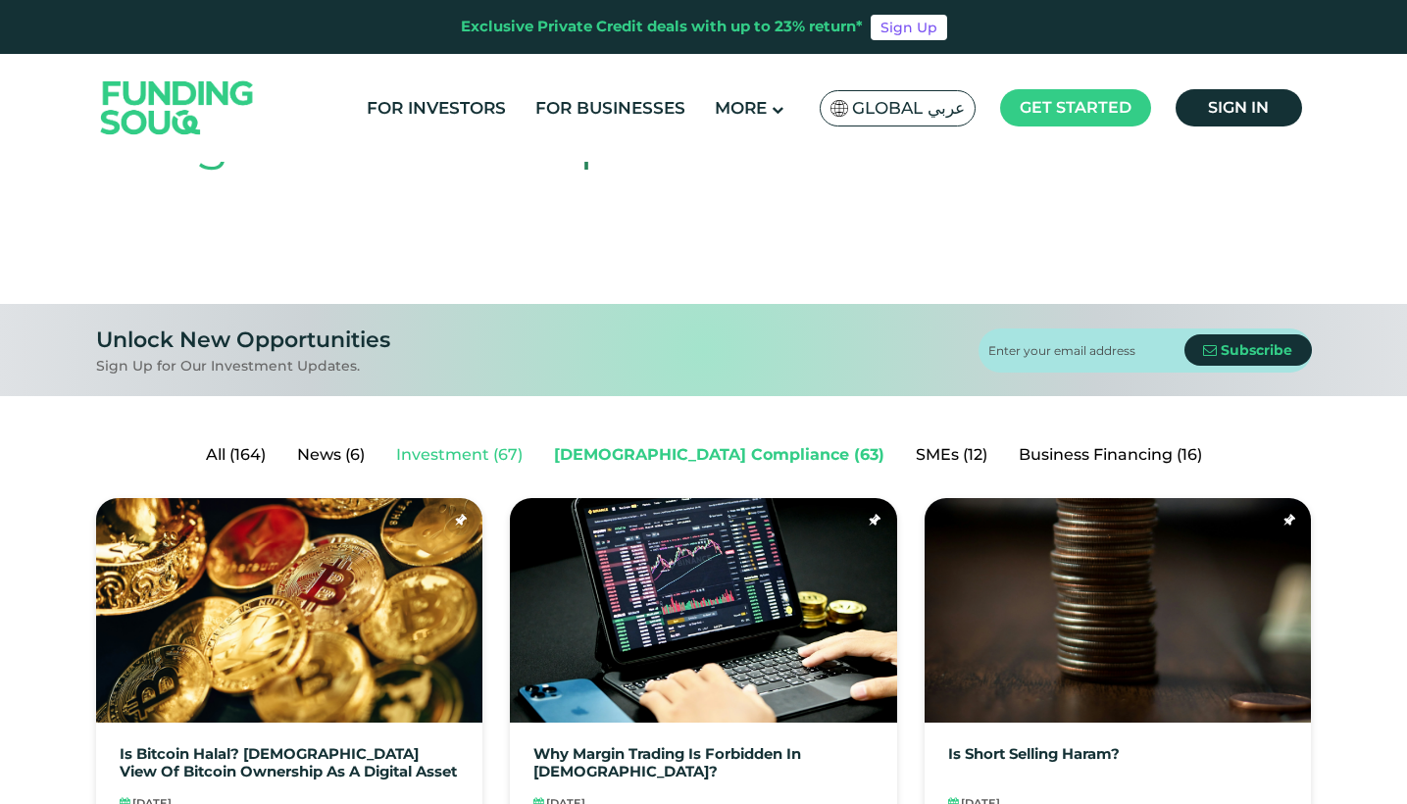
scroll to position [214, 0]
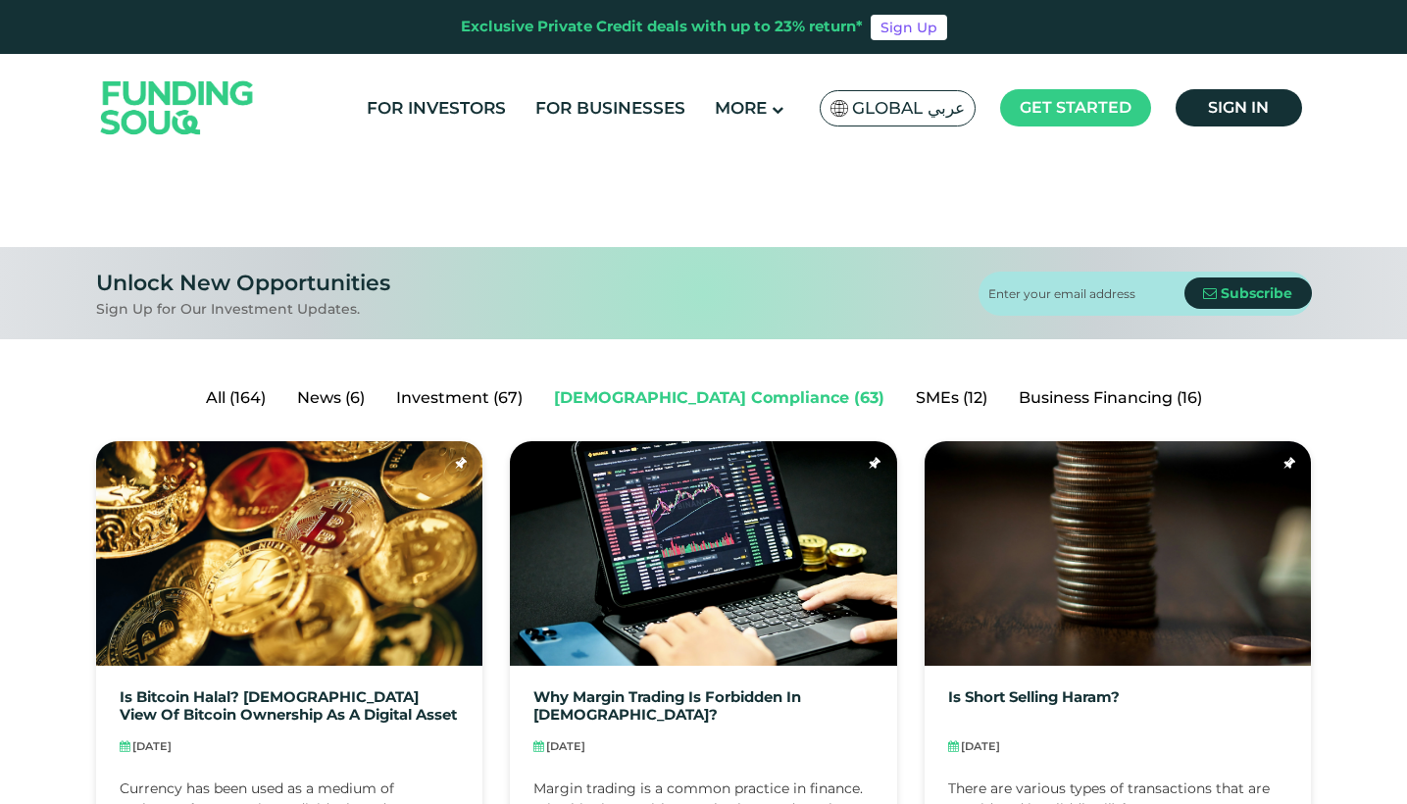
click at [529, 397] on link "Investment (67)" at bounding box center [459, 397] width 158 height 39
